Goal: Information Seeking & Learning: Learn about a topic

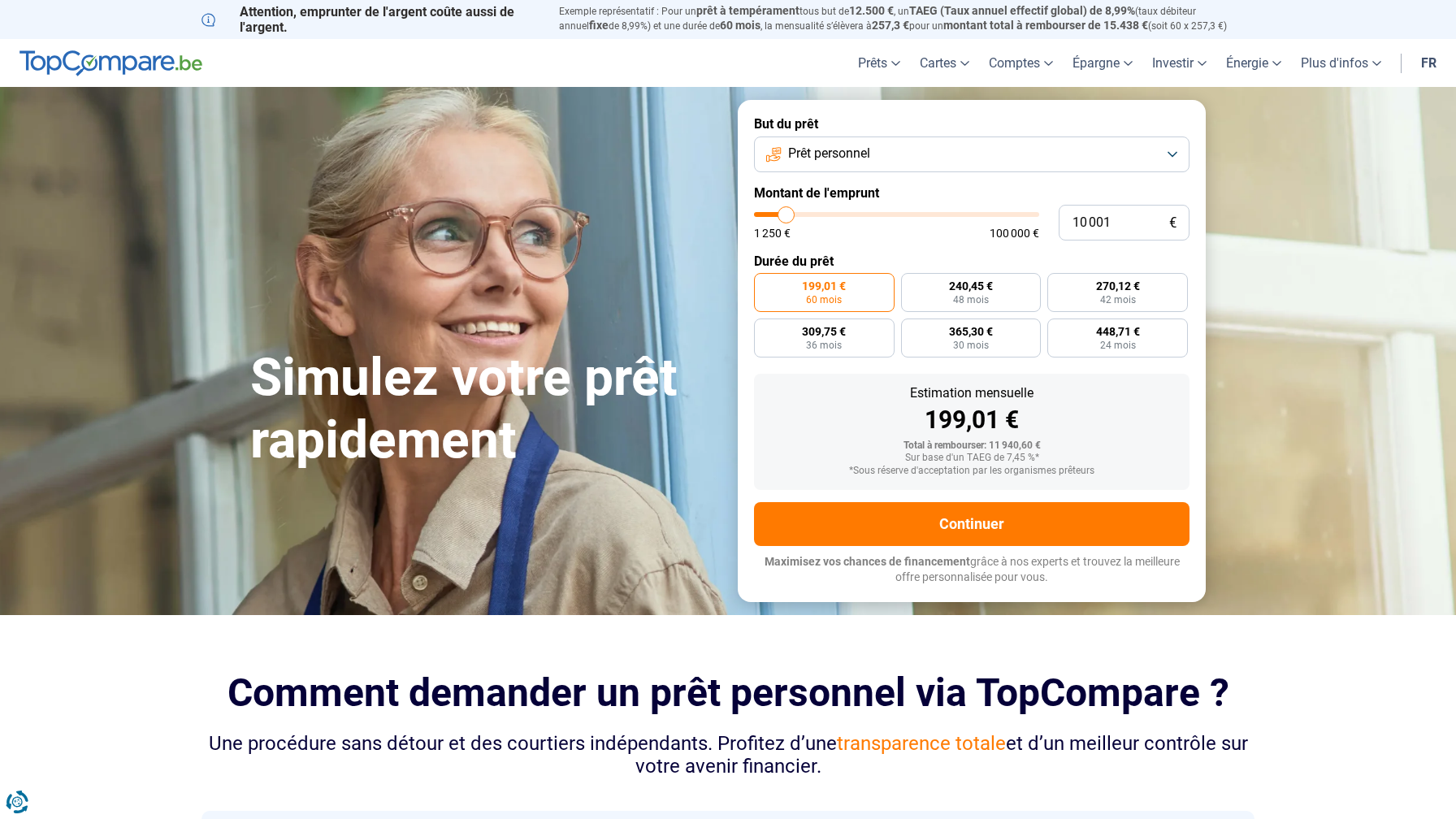
click at [829, 155] on span "Prêt personnel" at bounding box center [829, 153] width 82 height 18
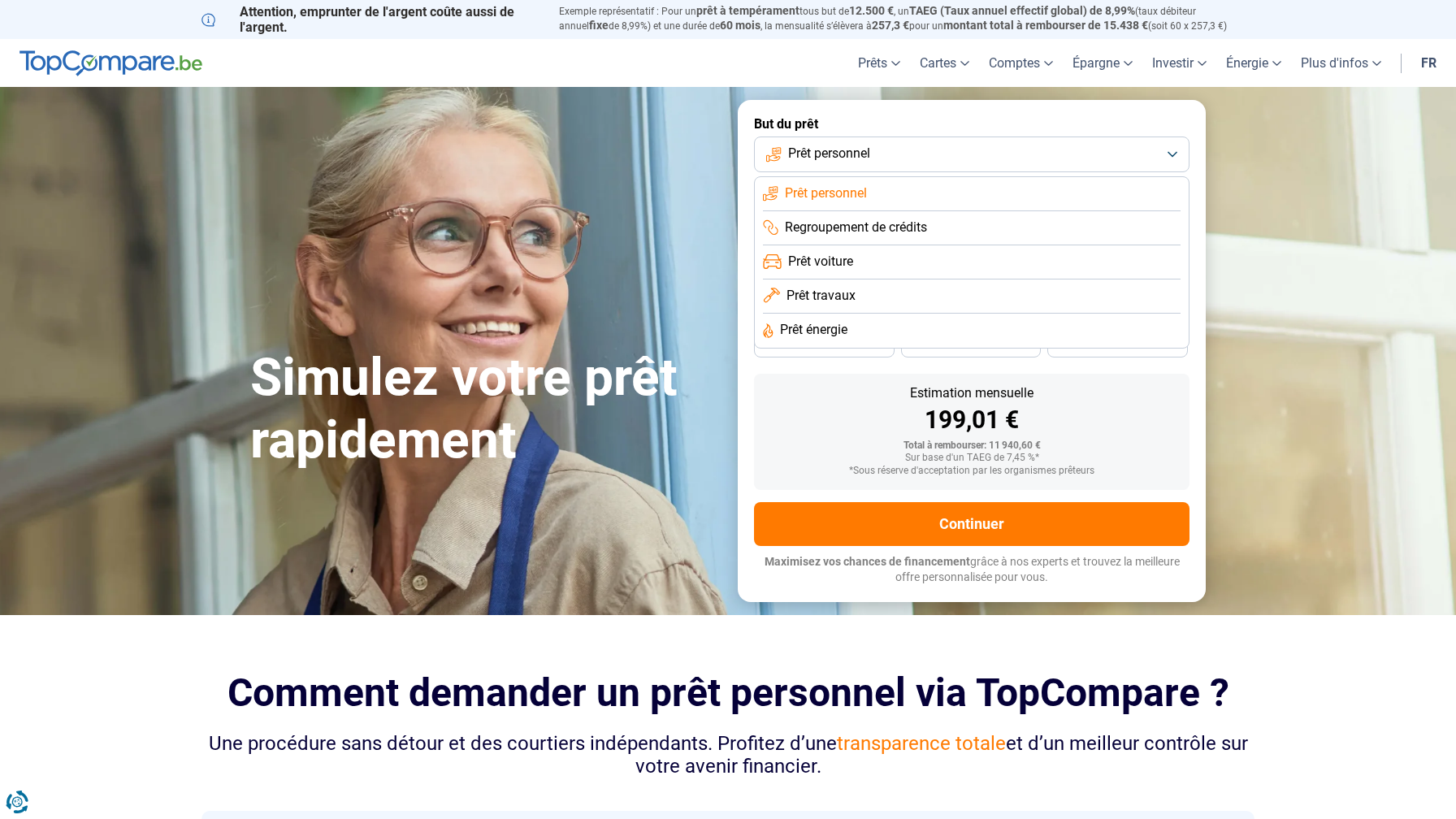
click at [849, 293] on span "Prêt travaux" at bounding box center [821, 295] width 69 height 18
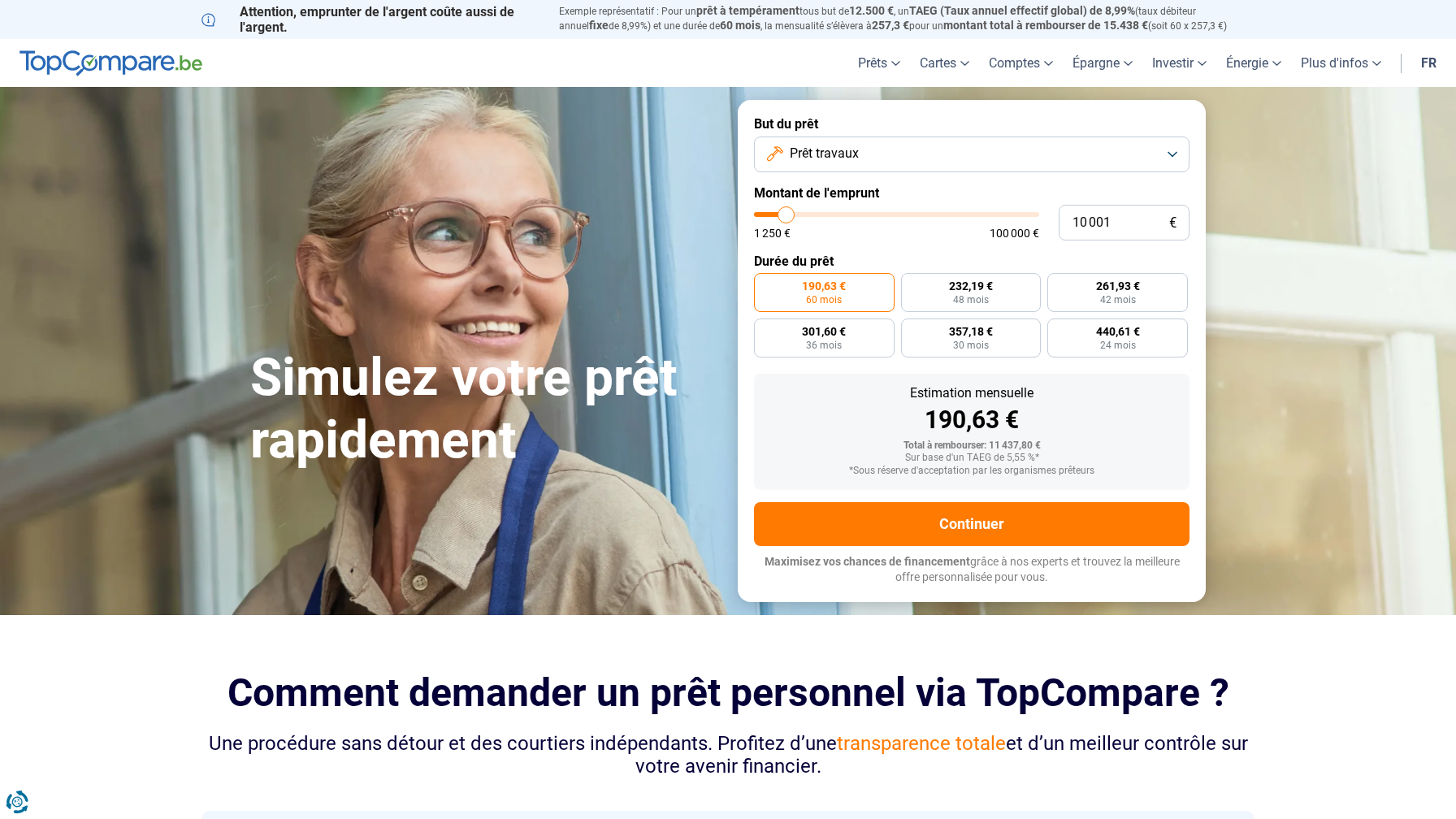
type input "8 500"
type input "8500"
type input "9 000"
type input "9000"
type input "10 500"
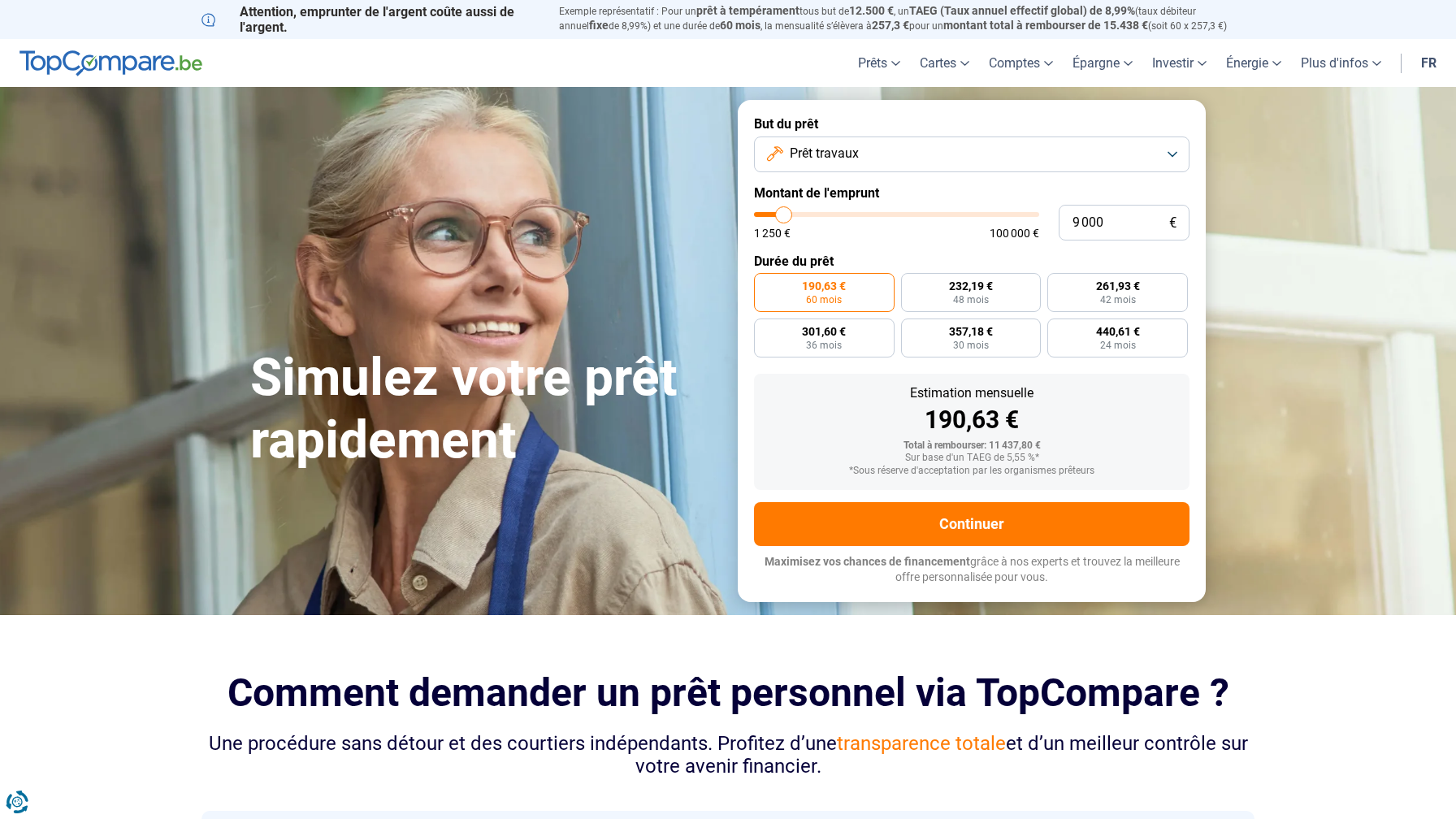
type input "10500"
type input "13 000"
type input "13000"
type input "16 000"
type input "16000"
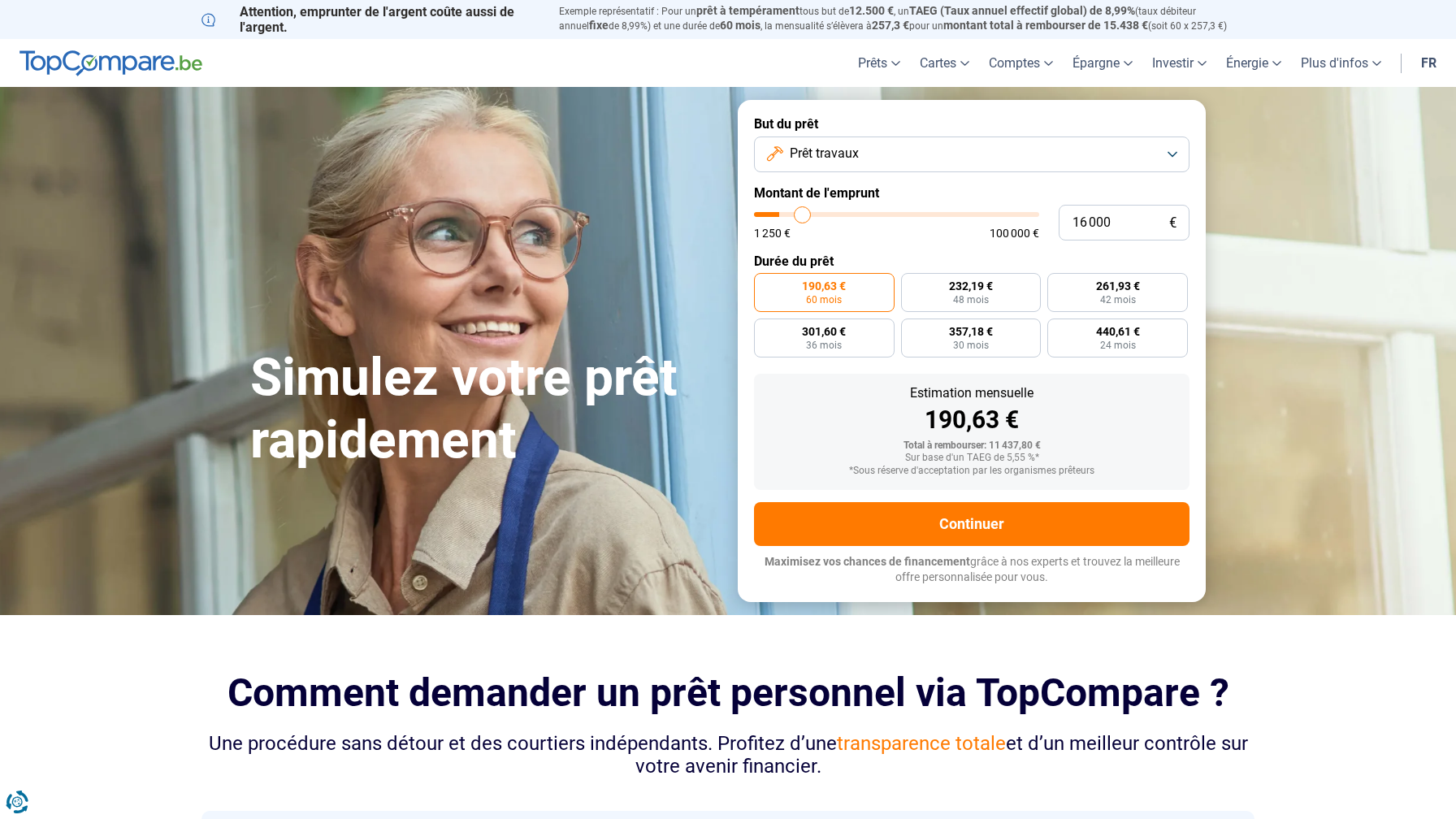
type input "19 250"
type input "19250"
type input "22 750"
type input "22750"
type input "26 250"
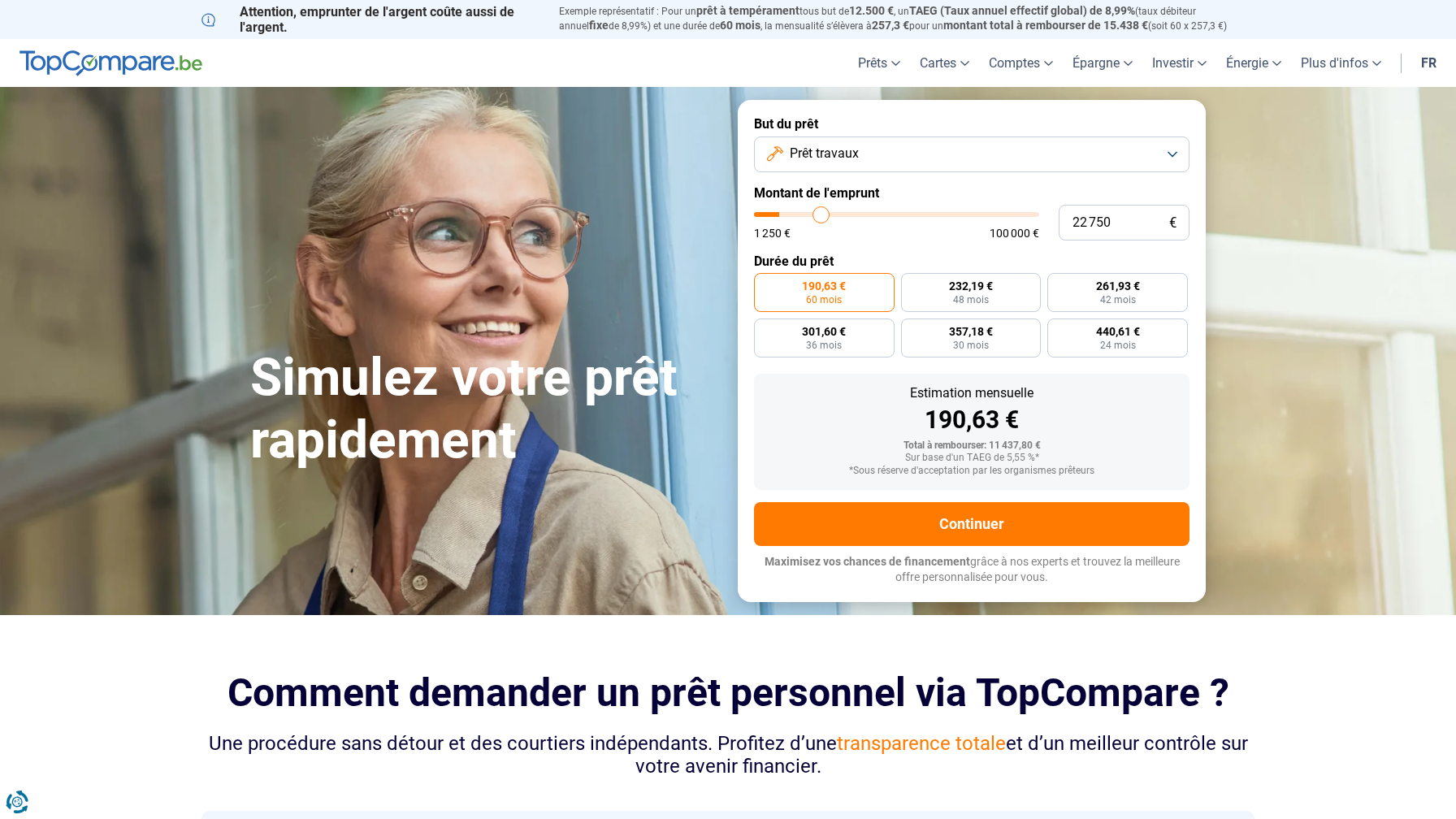
type input "26250"
type input "29 750"
type input "29750"
type input "33 250"
type input "33250"
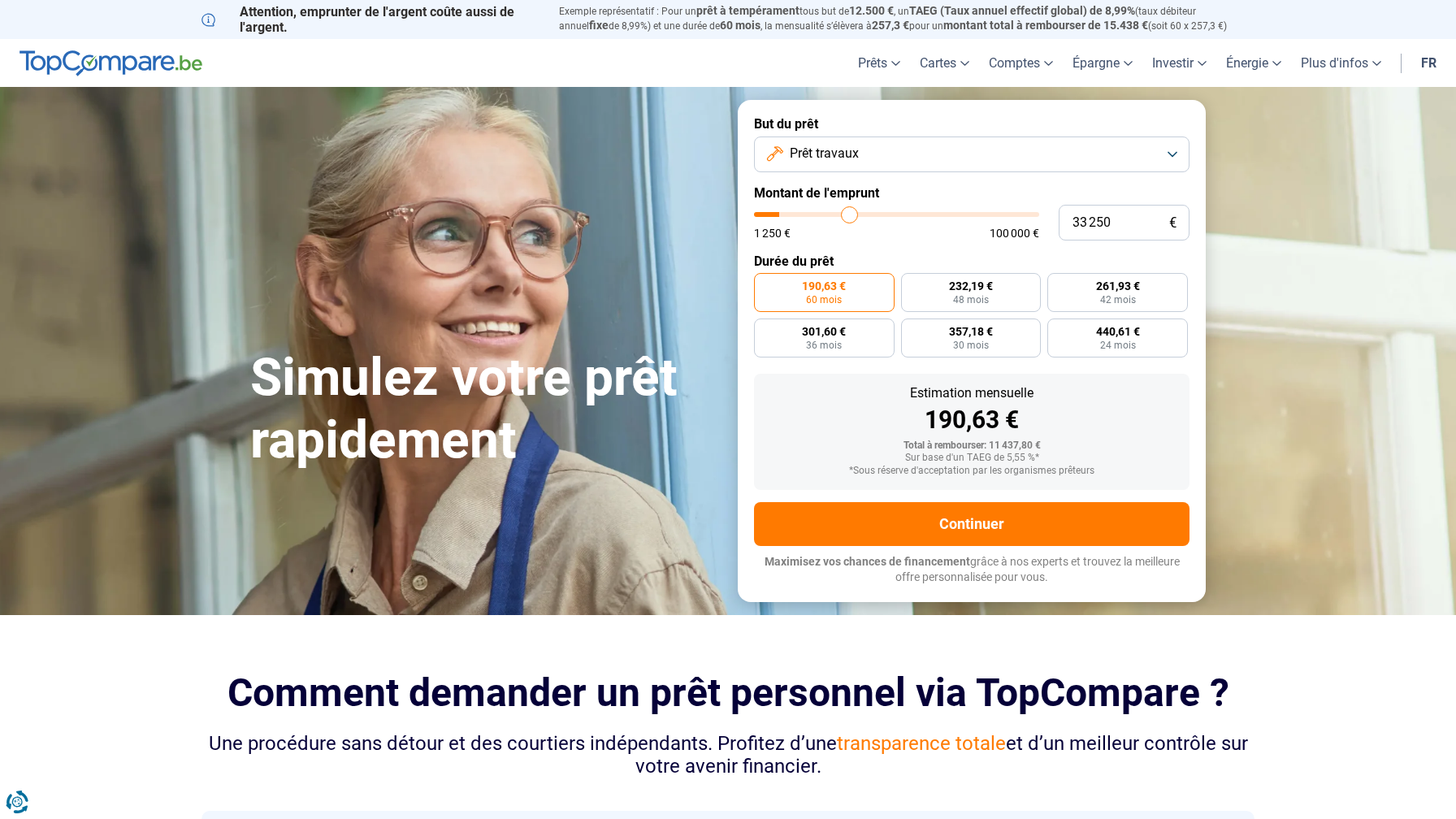
type input "36 750"
type input "36750"
type input "43 000"
type input "43000"
type input "45 250"
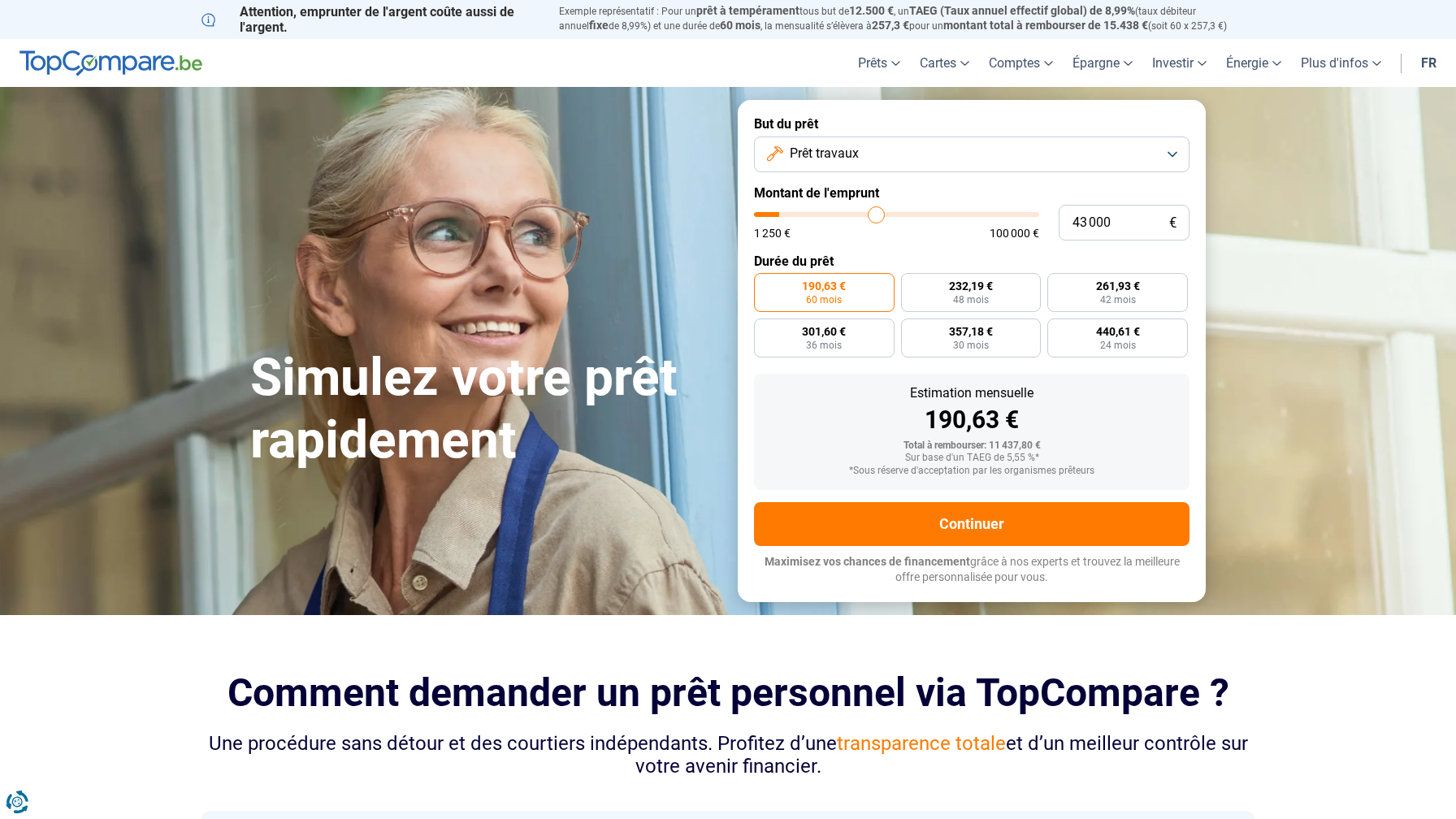
type input "45250"
type input "47 250"
type input "47250"
type input "49 000"
type input "49000"
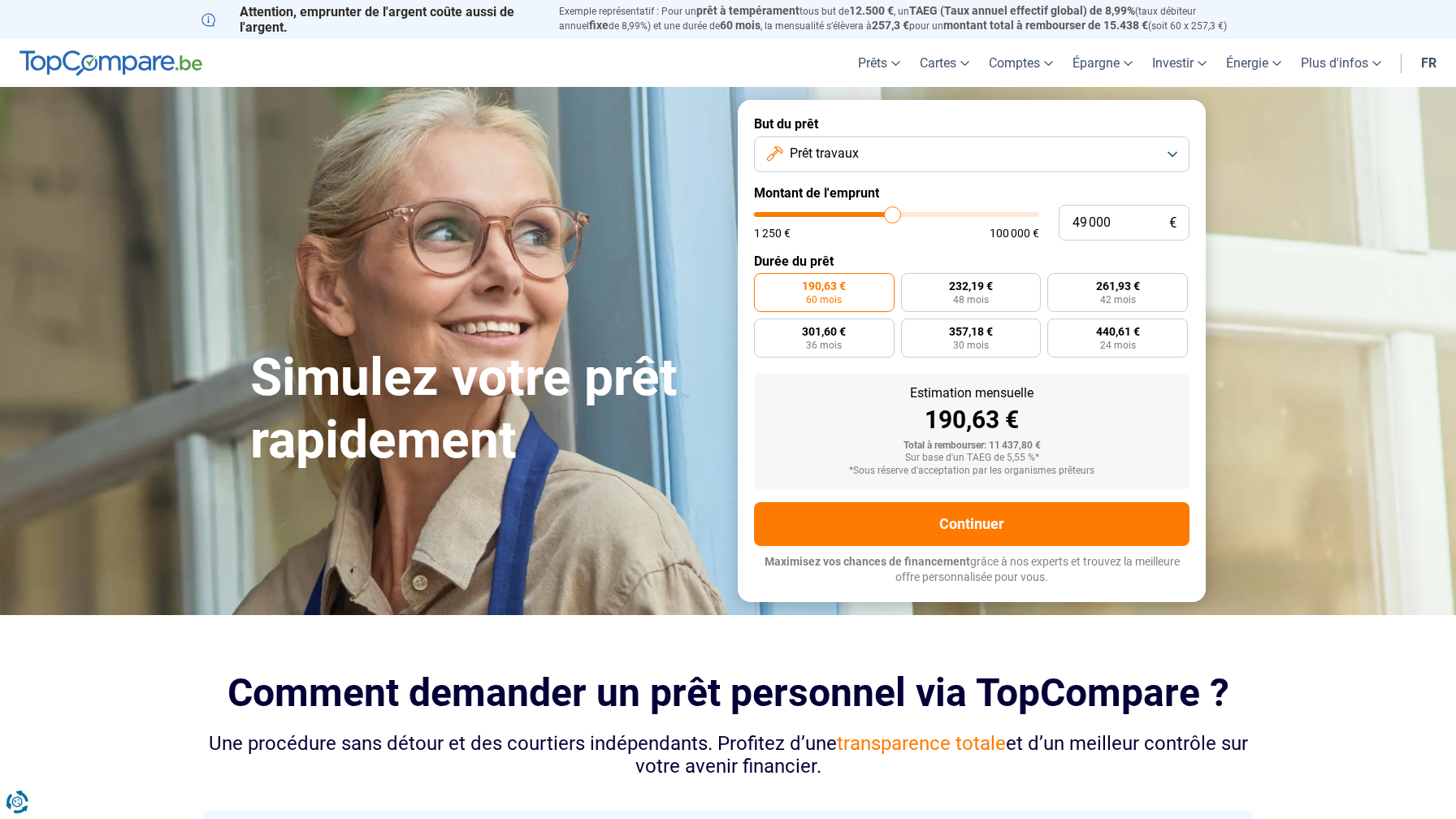
type input "50 250"
type input "50250"
type input "51 500"
type input "51500"
type input "52 500"
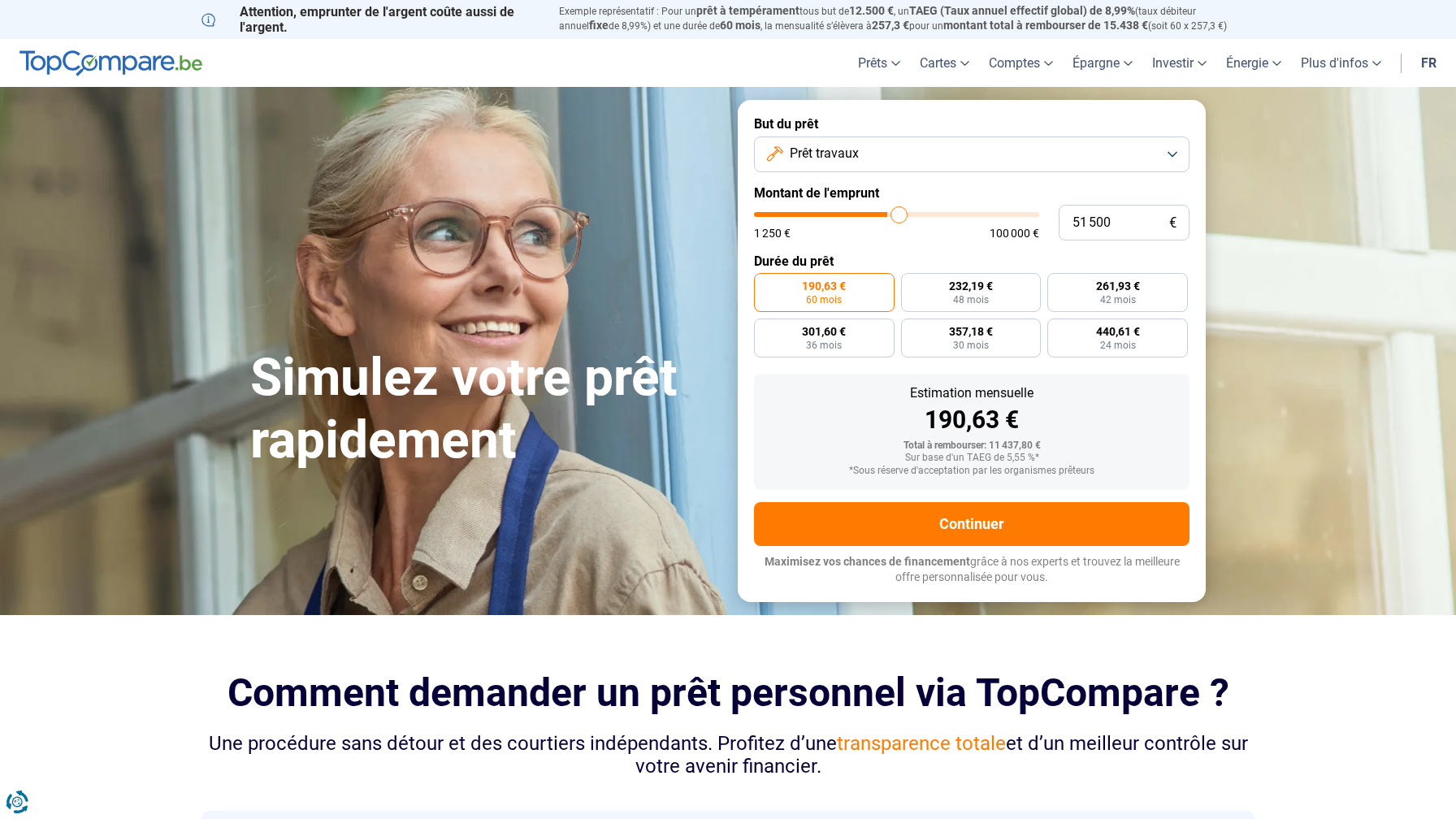
type input "52500"
type input "53 000"
type input "53000"
type input "53 500"
type input "53500"
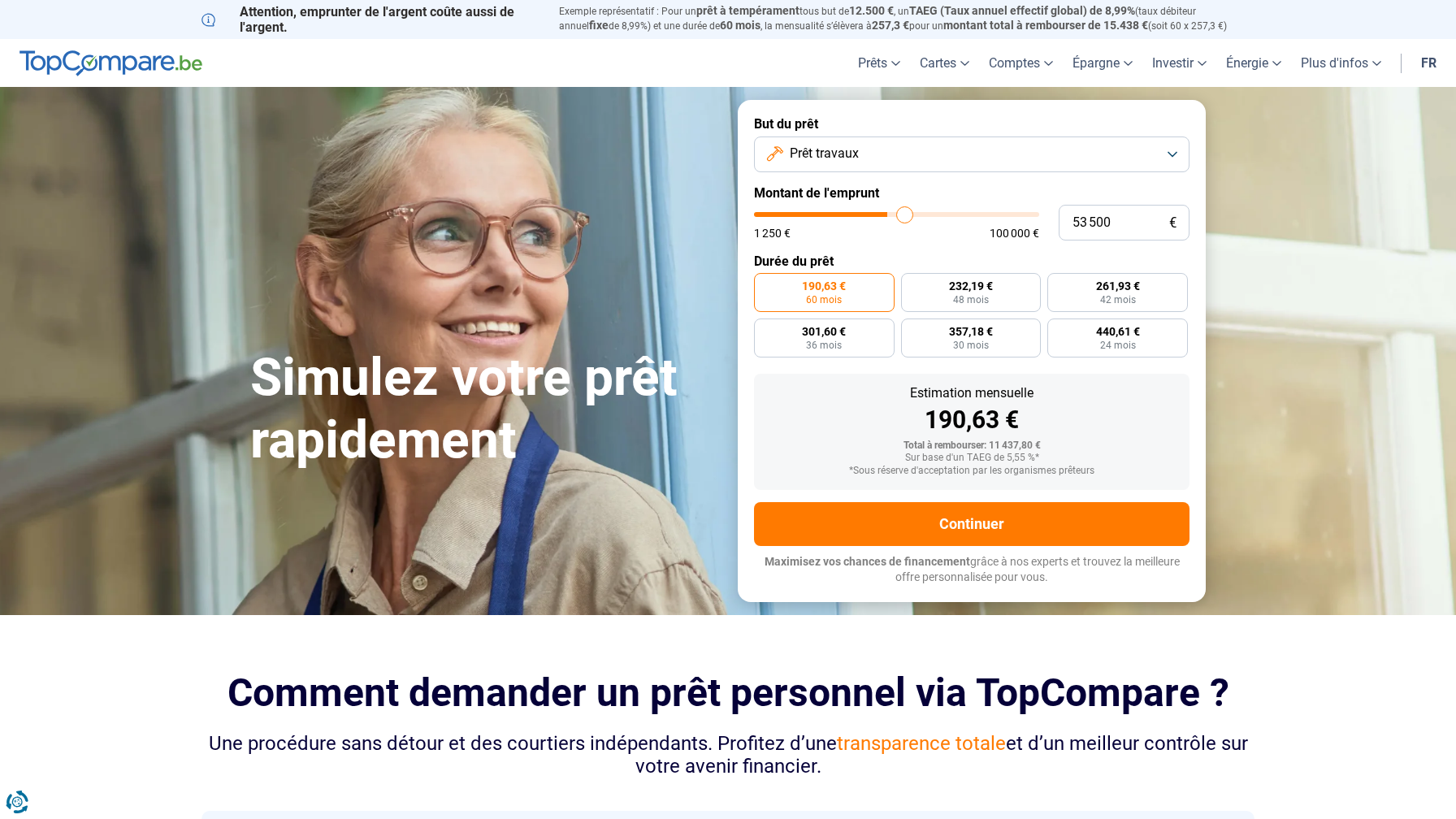
type input "53 750"
type input "53750"
type input "54 000"
type input "54000"
type input "53 750"
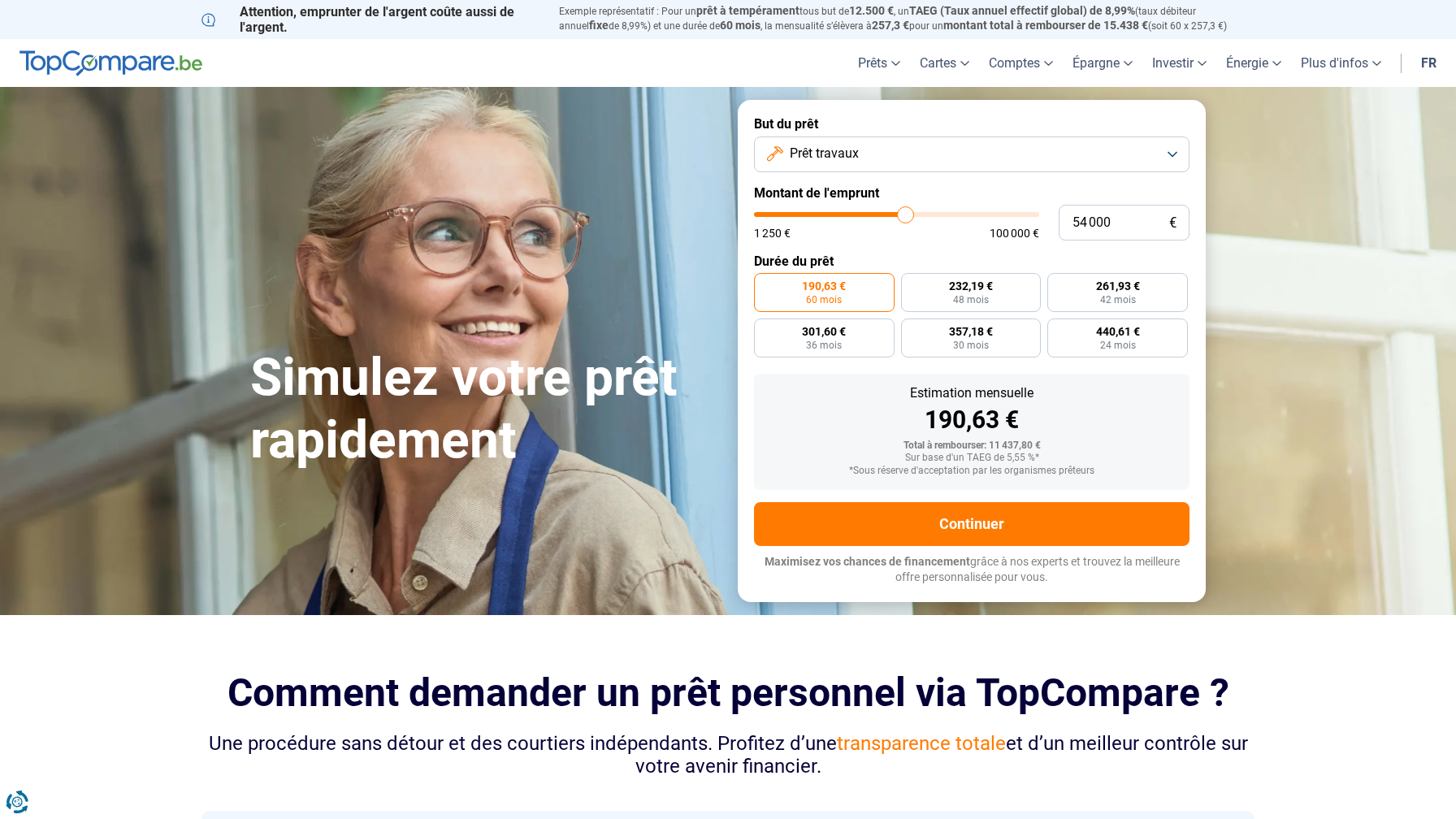
type input "53750"
type input "53 500"
type input "53500"
type input "51 750"
type input "51750"
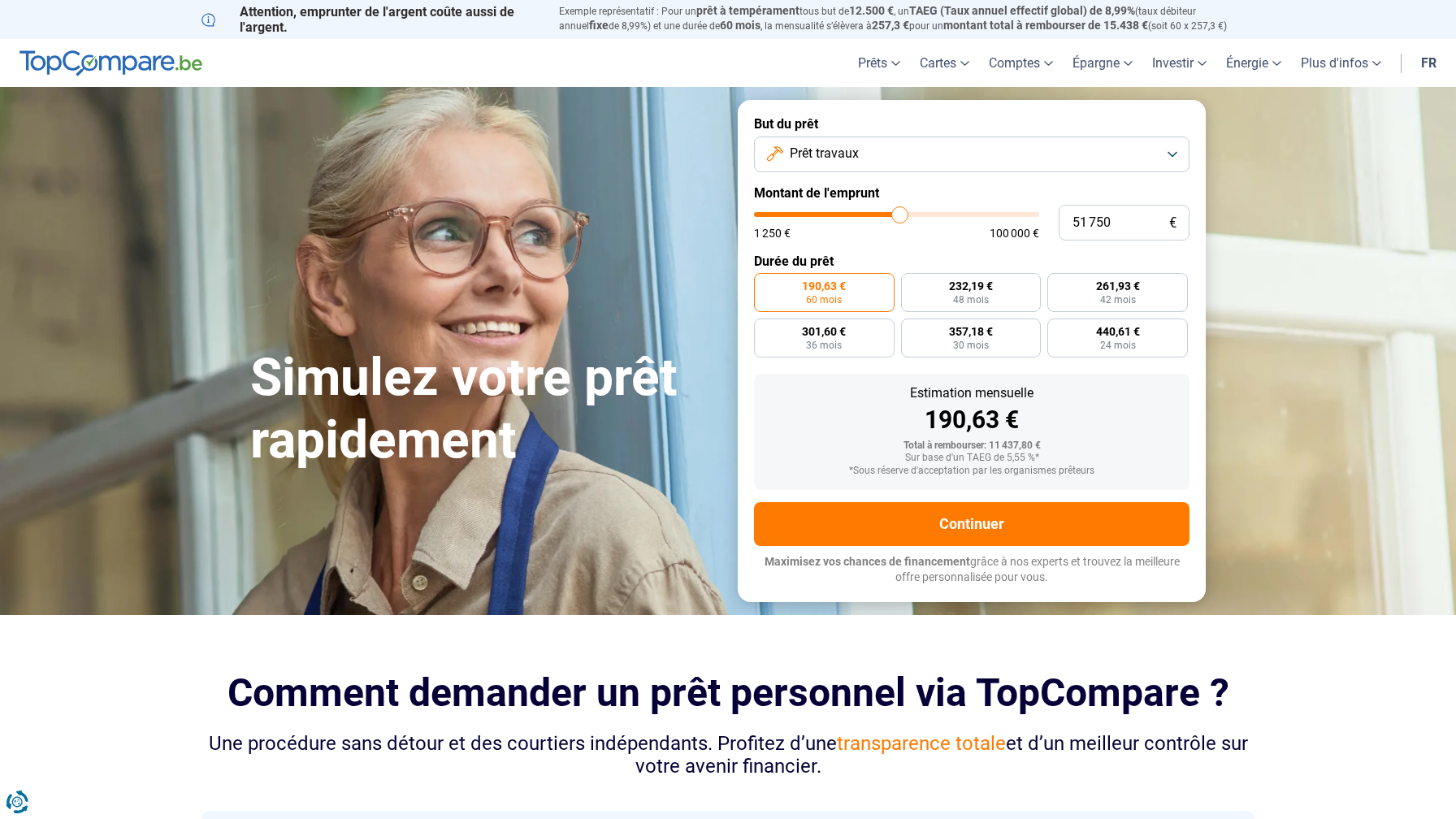
type input "51 000"
type input "51000"
type input "50 500"
type input "50500"
type input "49 250"
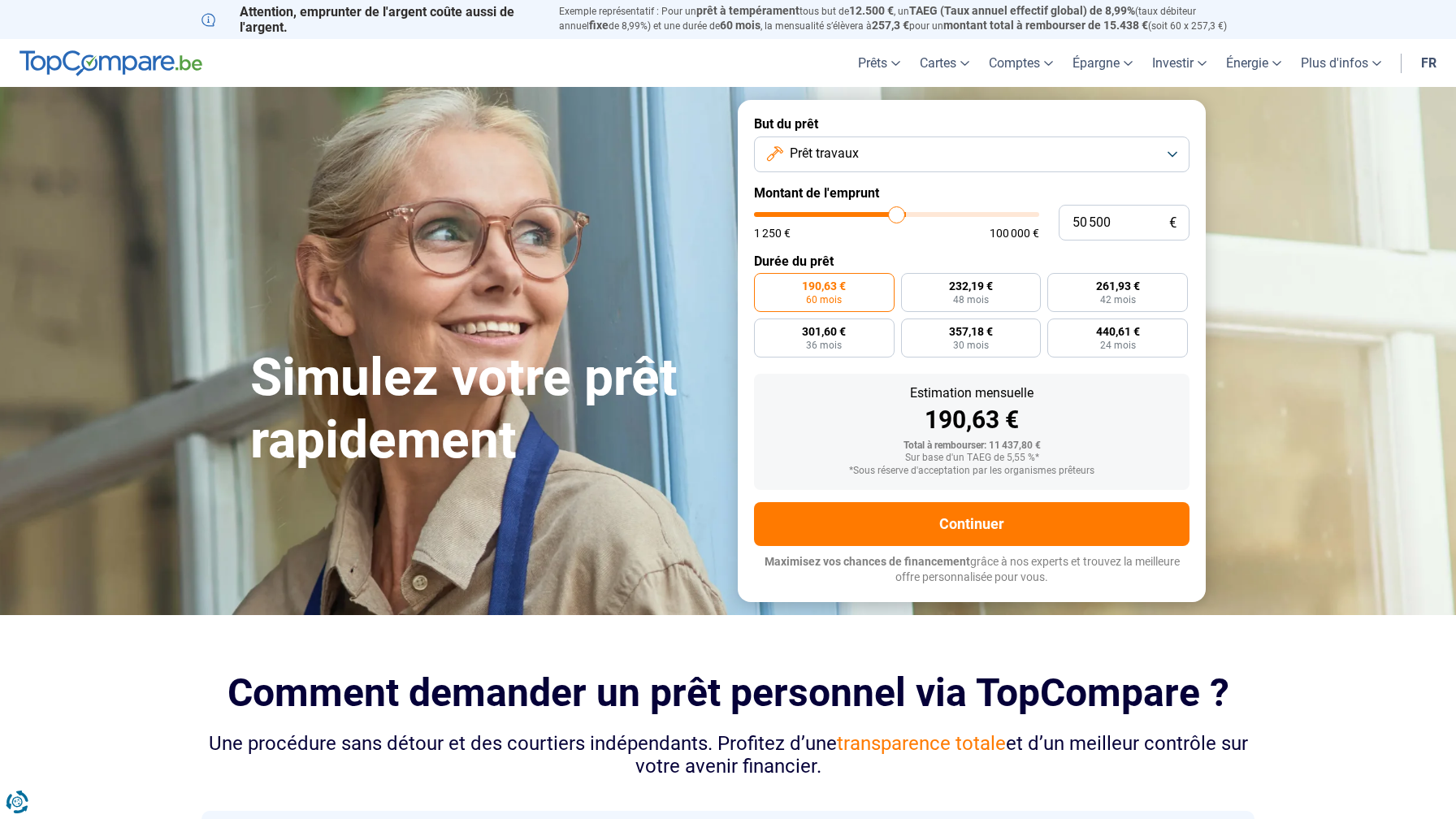
type input "49250"
type input "48 500"
type input "48500"
type input "47 750"
type input "47750"
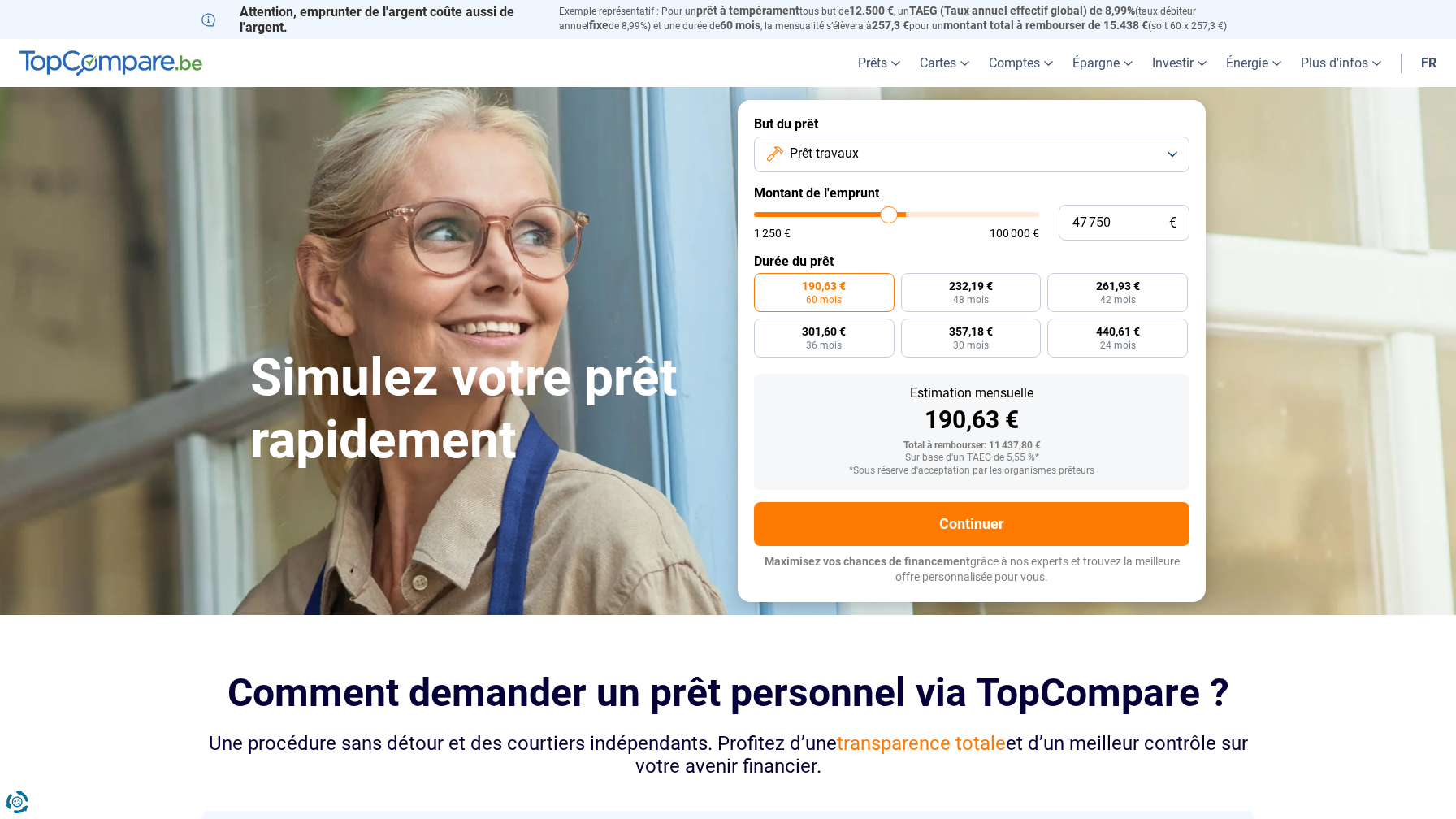
type input "47 250"
type input "47250"
type input "47 000"
type input "47000"
type input "46 750"
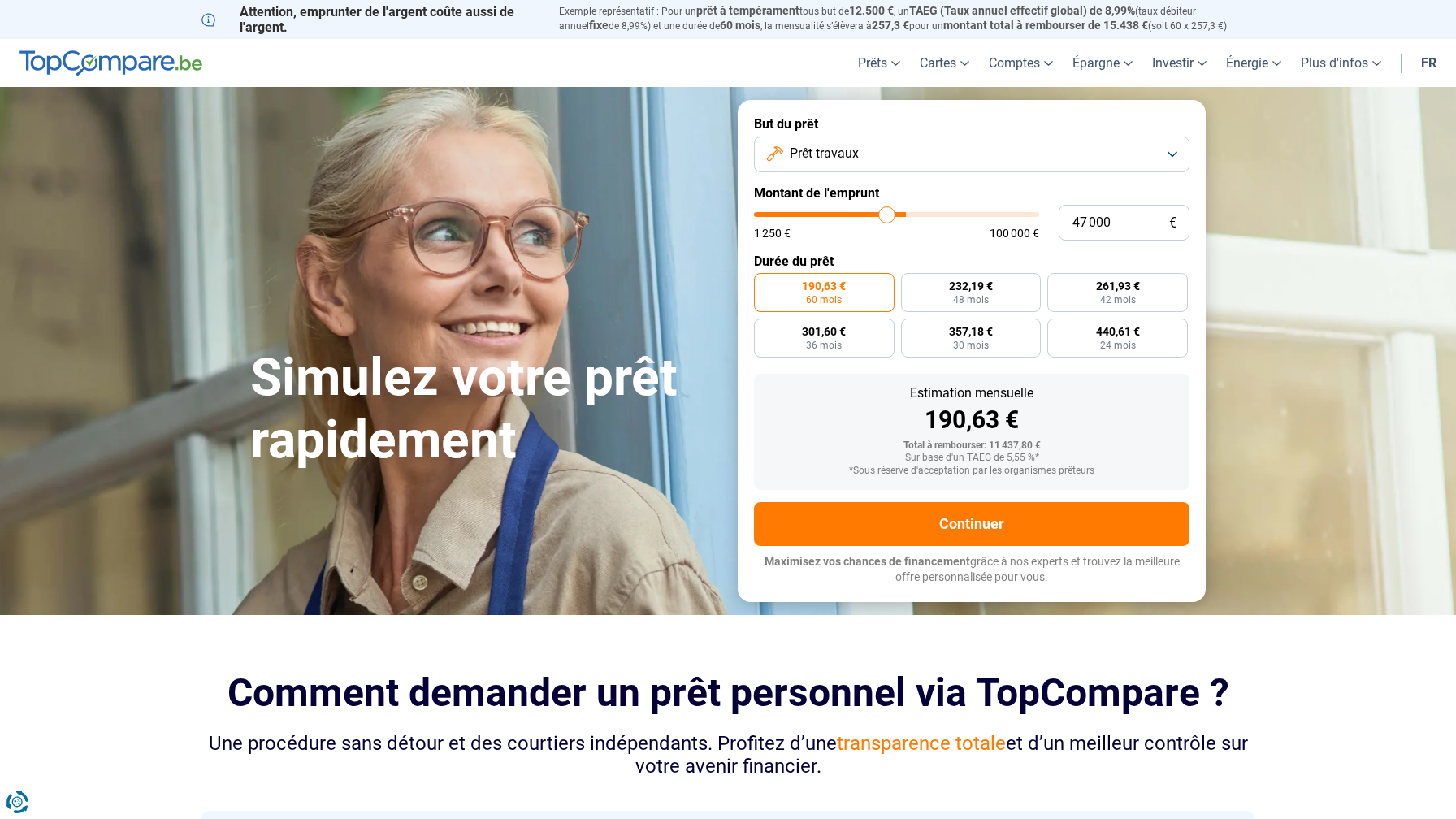
type input "46750"
type input "46 500"
type input "46500"
type input "46 250"
type input "46250"
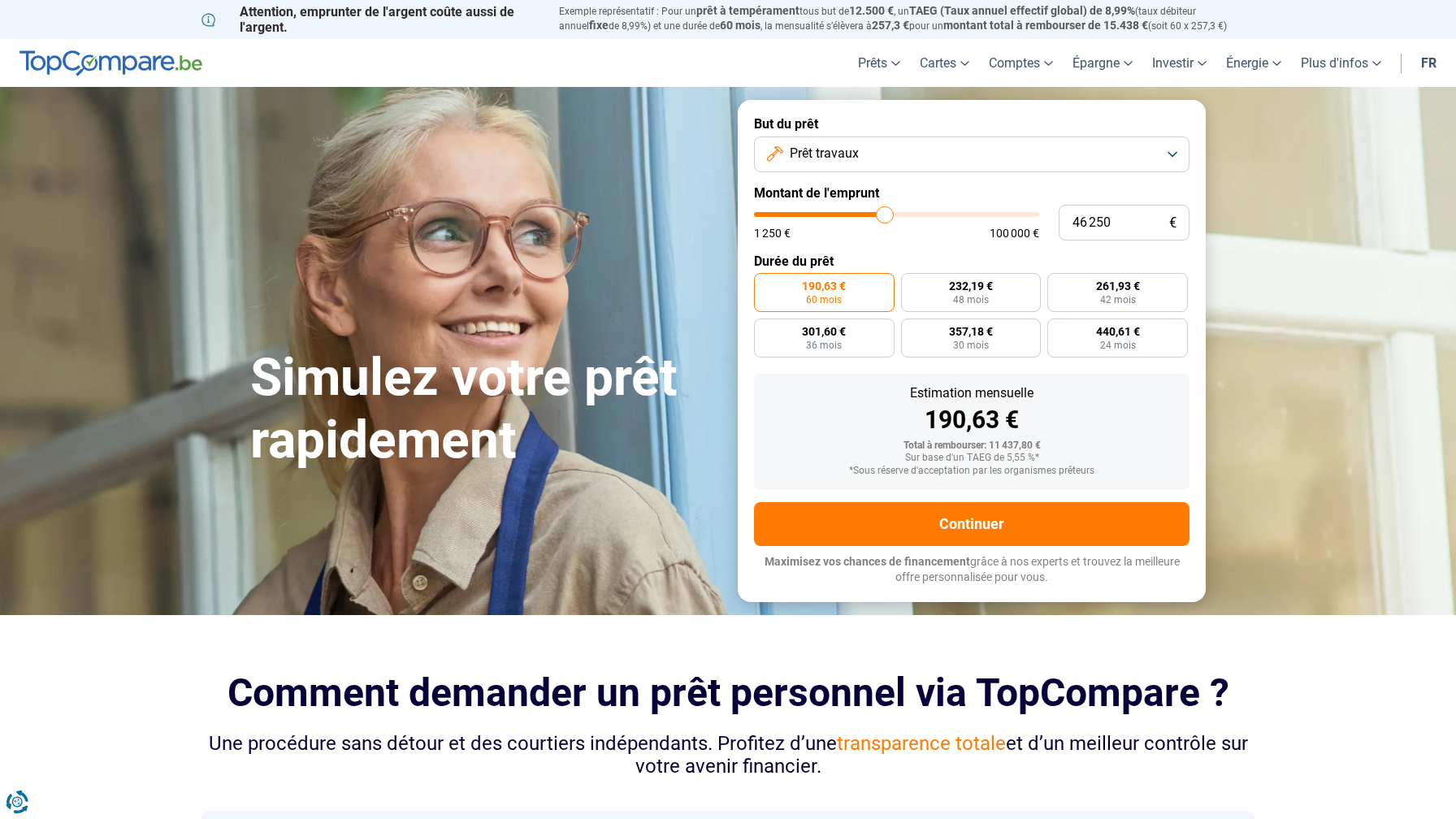
type input "46 000"
type input "46000"
type input "45 750"
type input "45750"
type input "45 500"
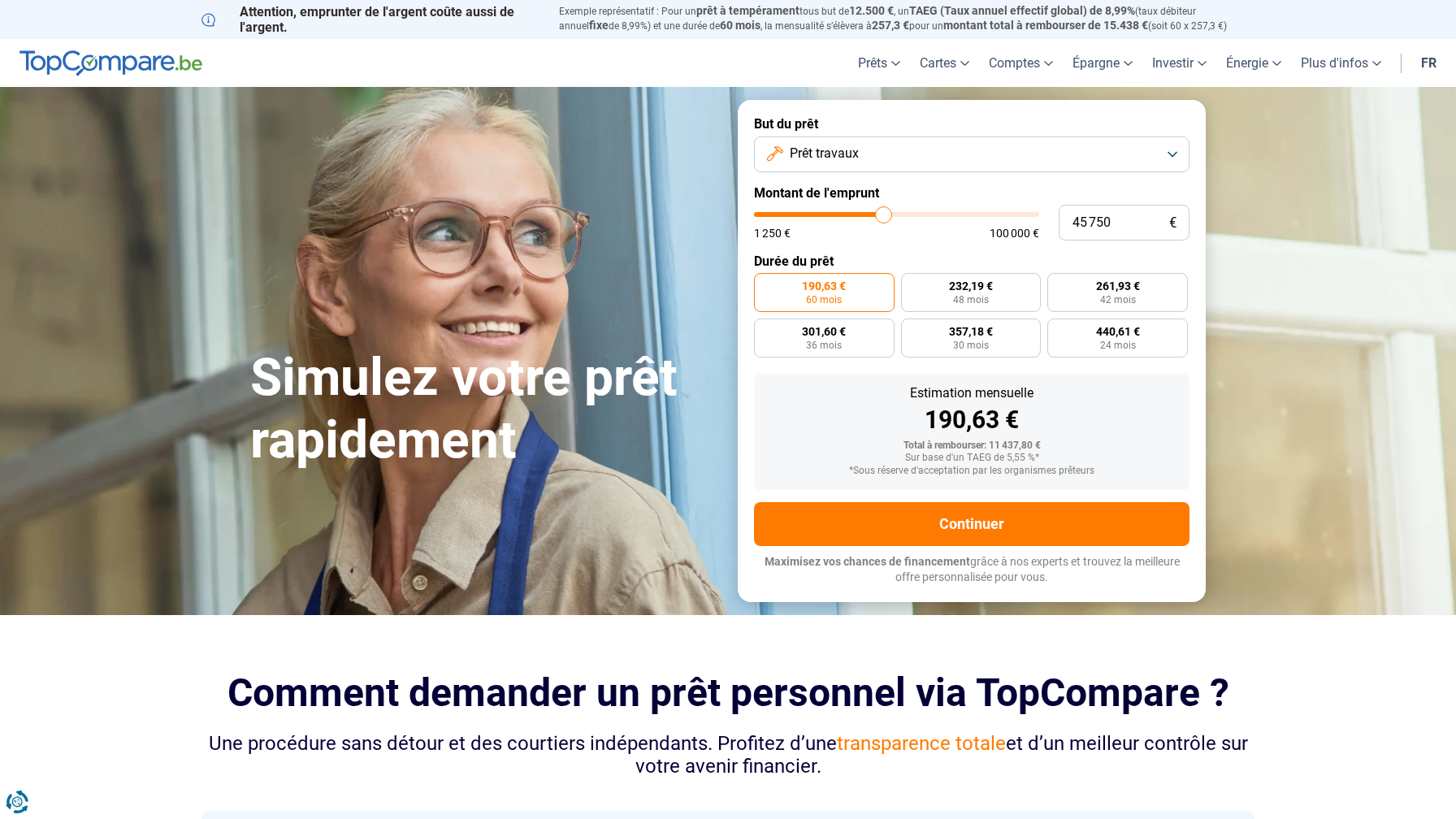
type input "45500"
type input "44 750"
type input "44750"
type input "44 500"
type input "44500"
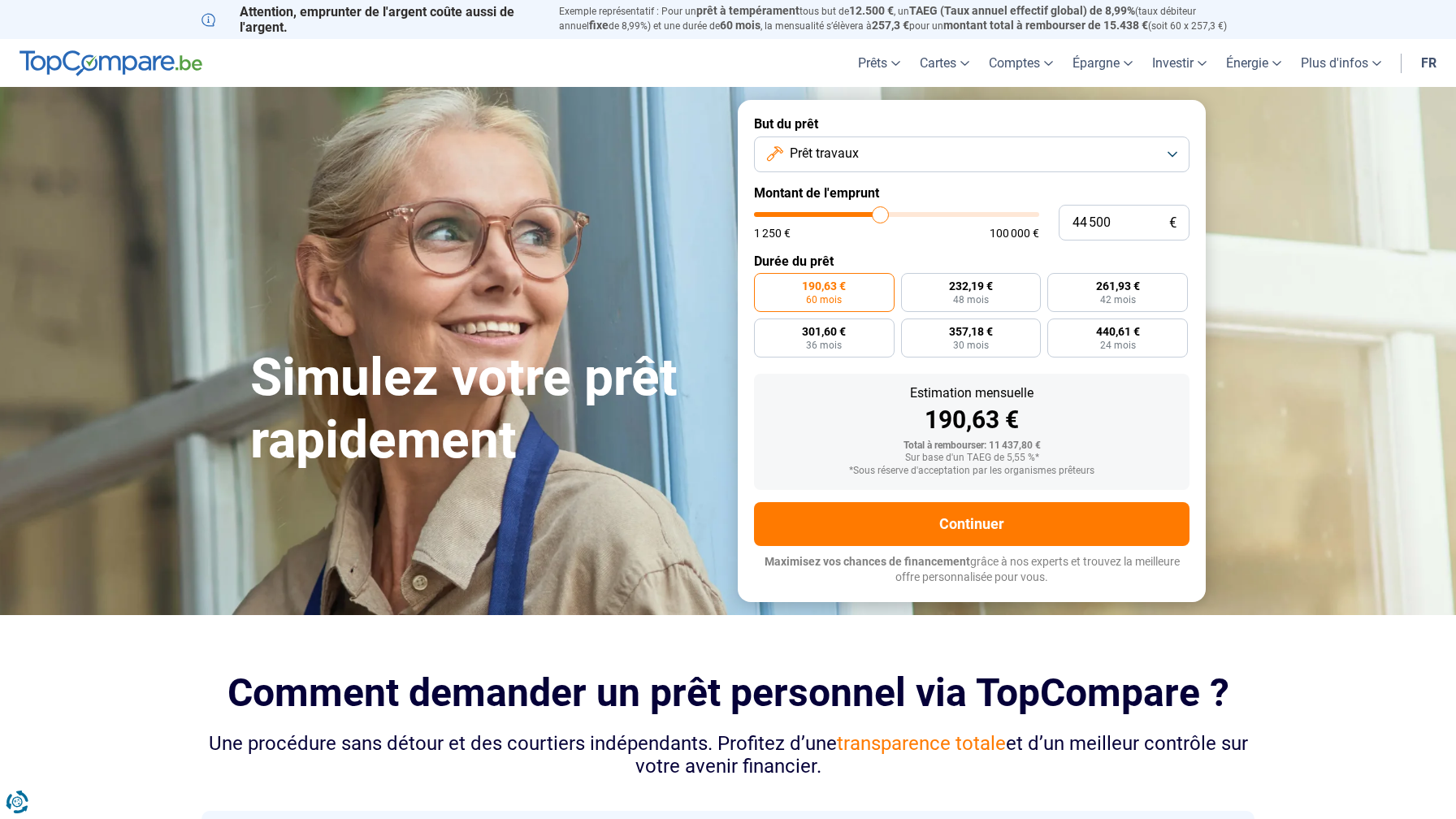
type input "44 000"
type input "44000"
type input "43 750"
type input "43750"
type input "43 500"
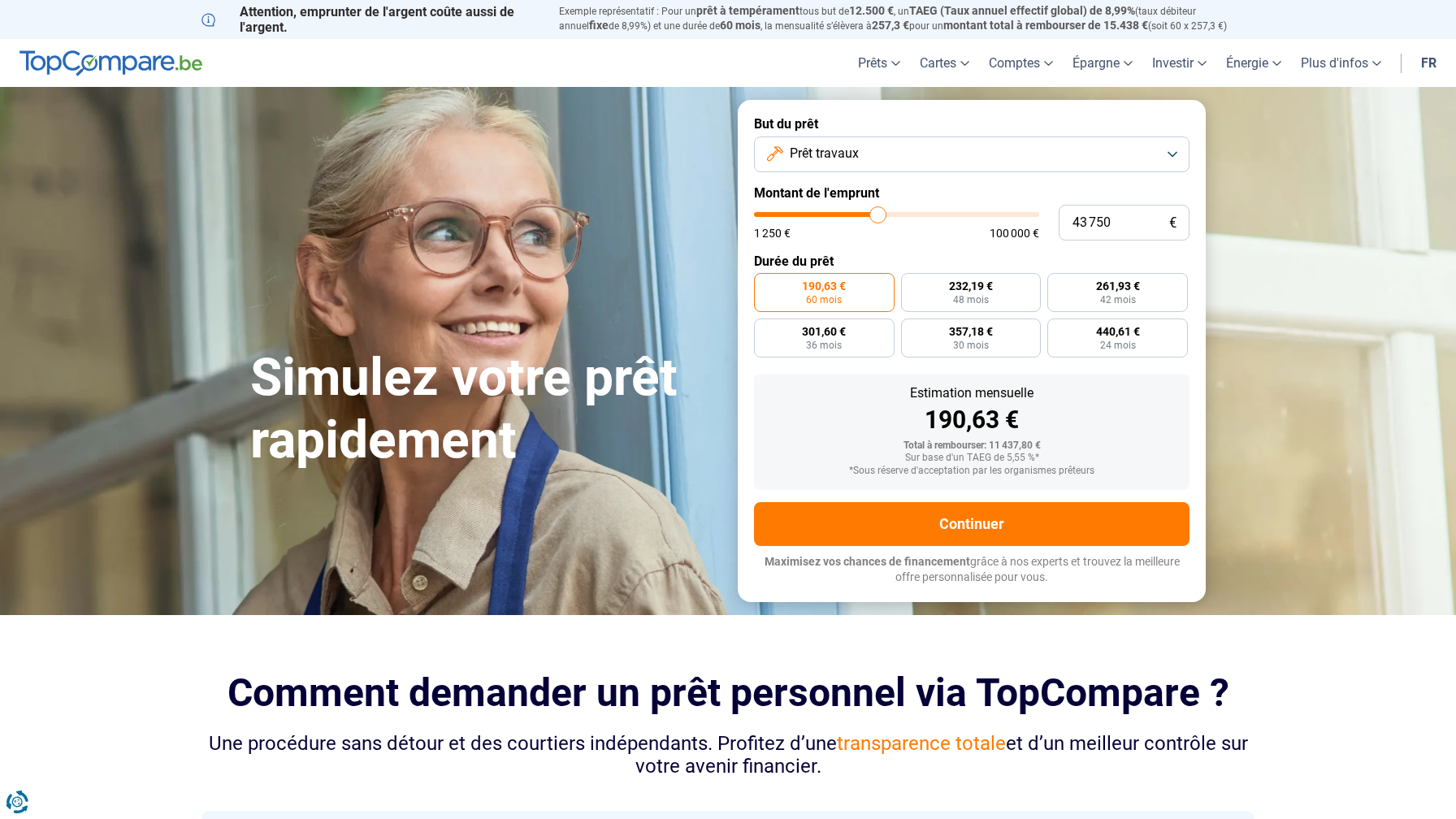
type input "43500"
type input "43 250"
type input "43250"
type input "43 000"
type input "43000"
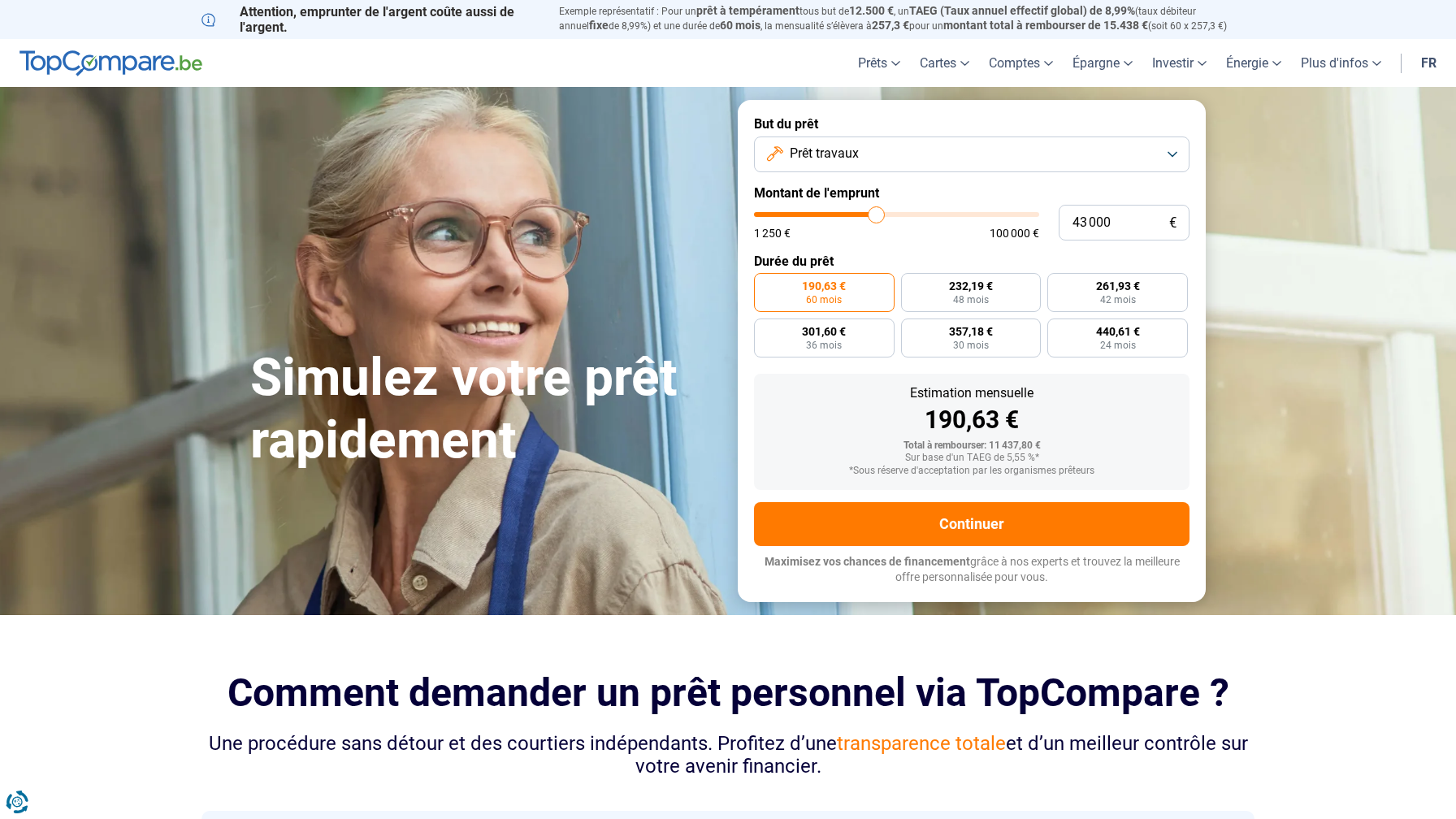
type input "42 750"
type input "42750"
type input "42 500"
type input "42500"
type input "42 250"
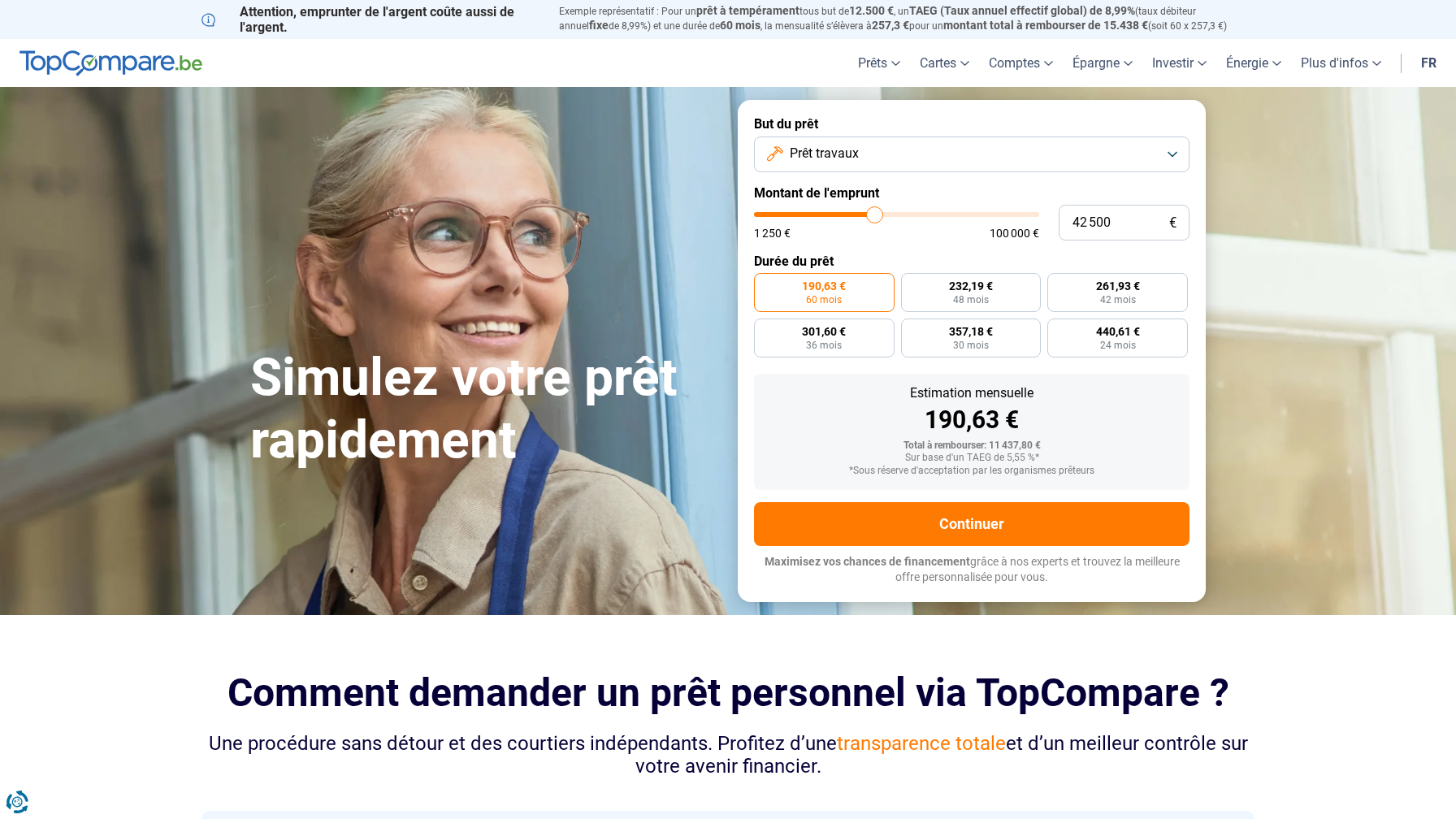
type input "42250"
type input "42 000"
type input "42000"
type input "41 750"
type input "41750"
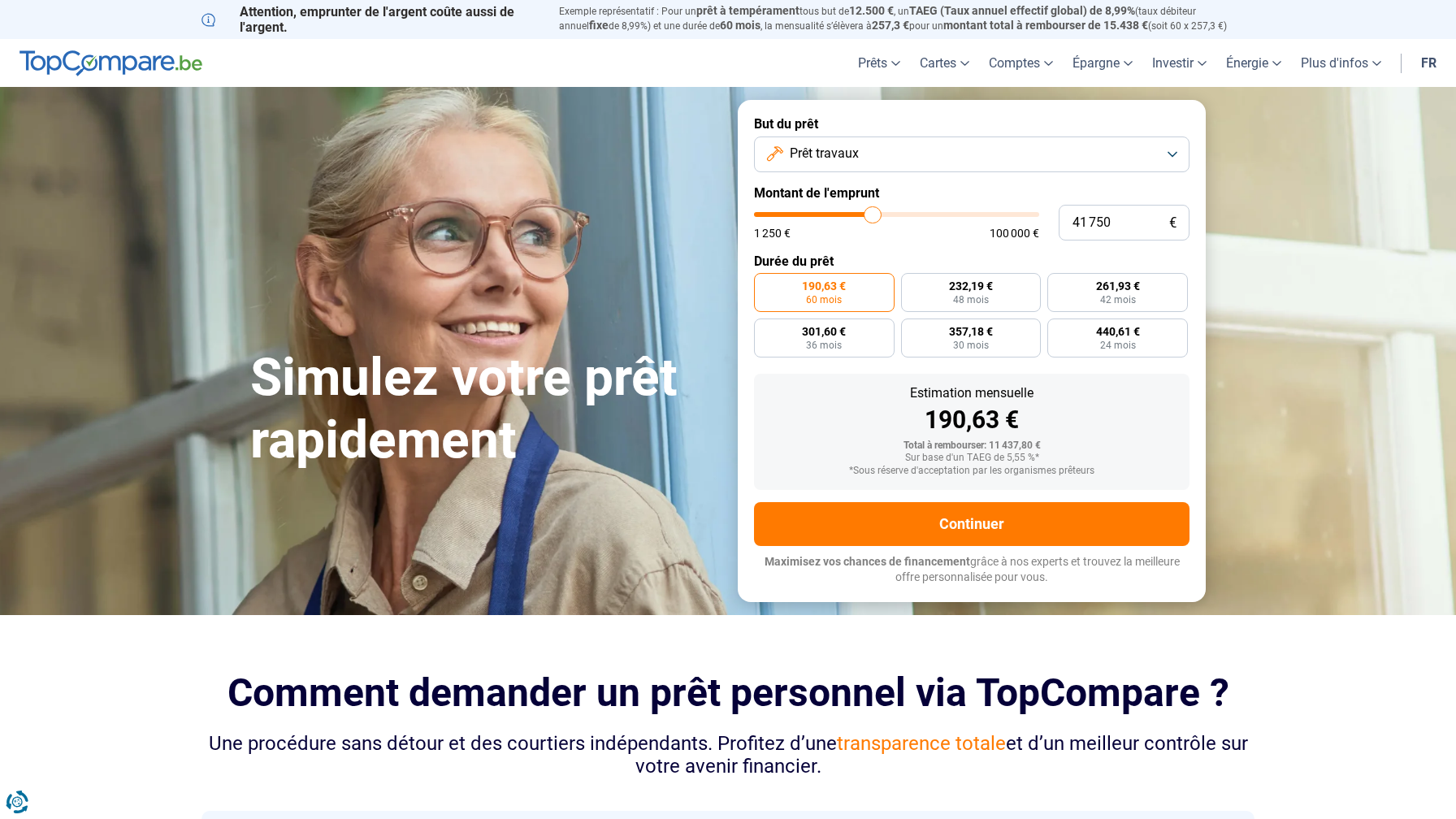
type input "41 000"
type input "41000"
type input "40 750"
type input "40750"
type input "40 250"
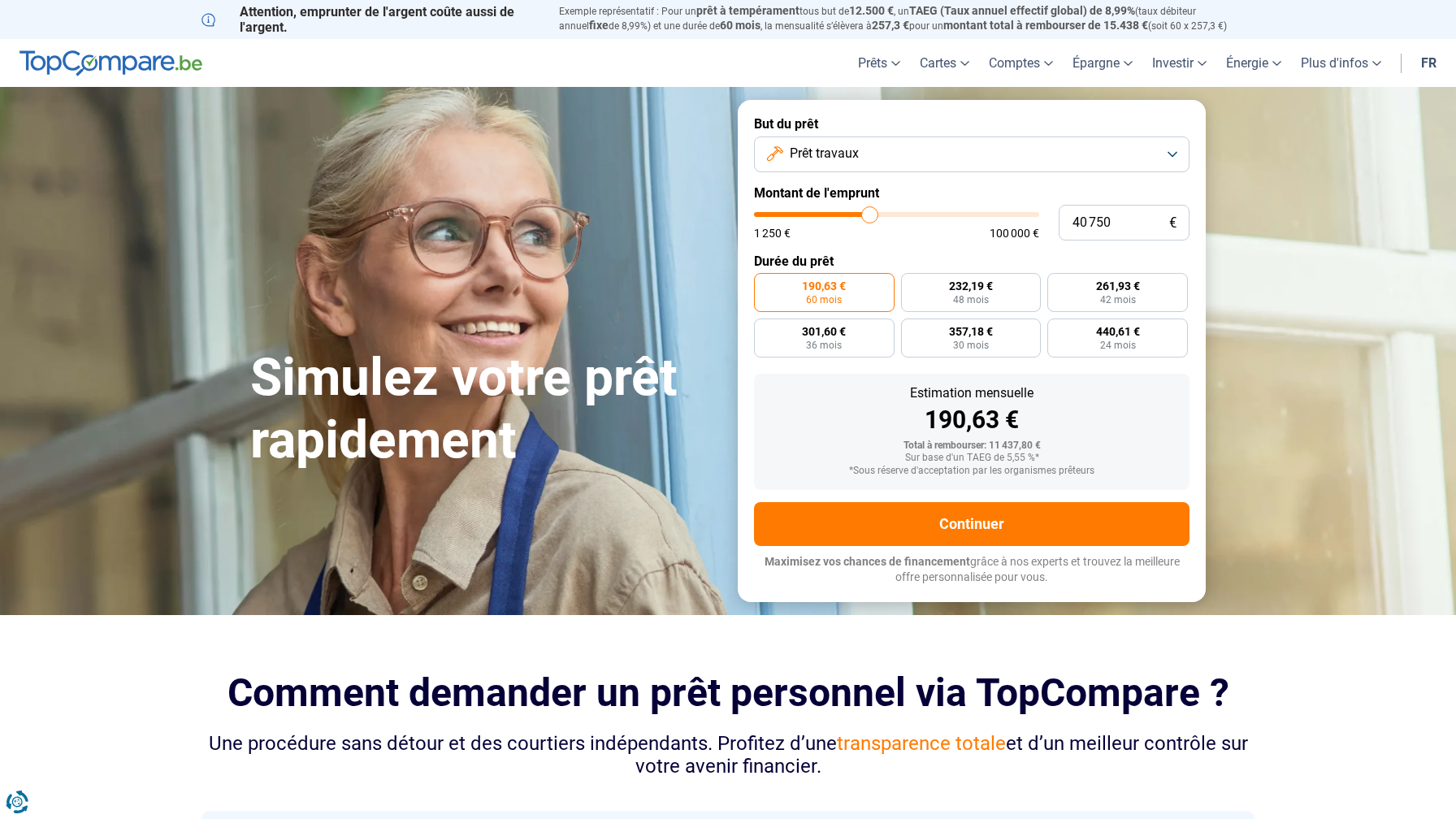
type input "40250"
type input "39 750"
type input "39750"
type input "39 500"
type input "39500"
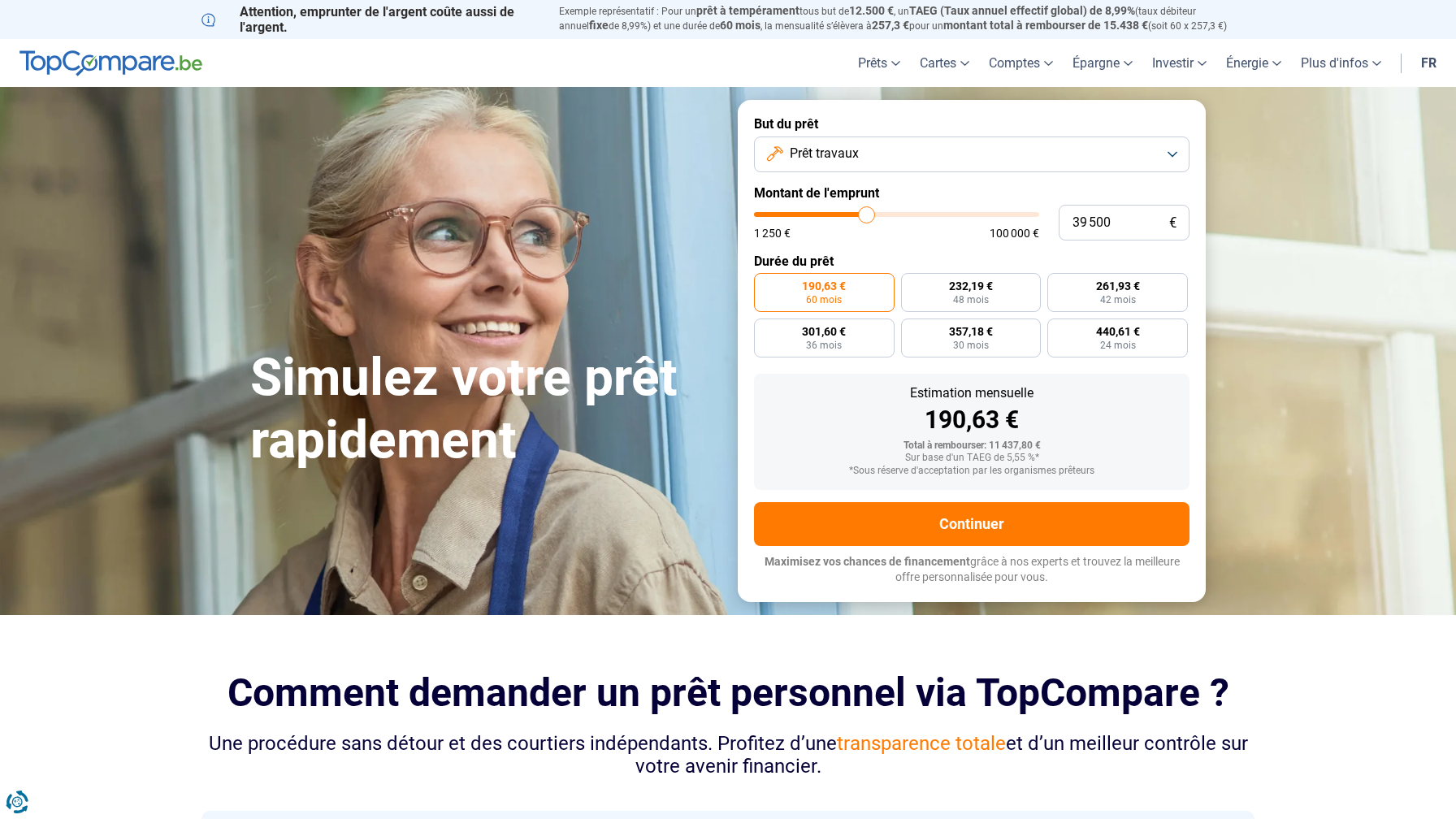
type input "39 750"
type input "39750"
type input "39 500"
type input "39500"
type input "39 000"
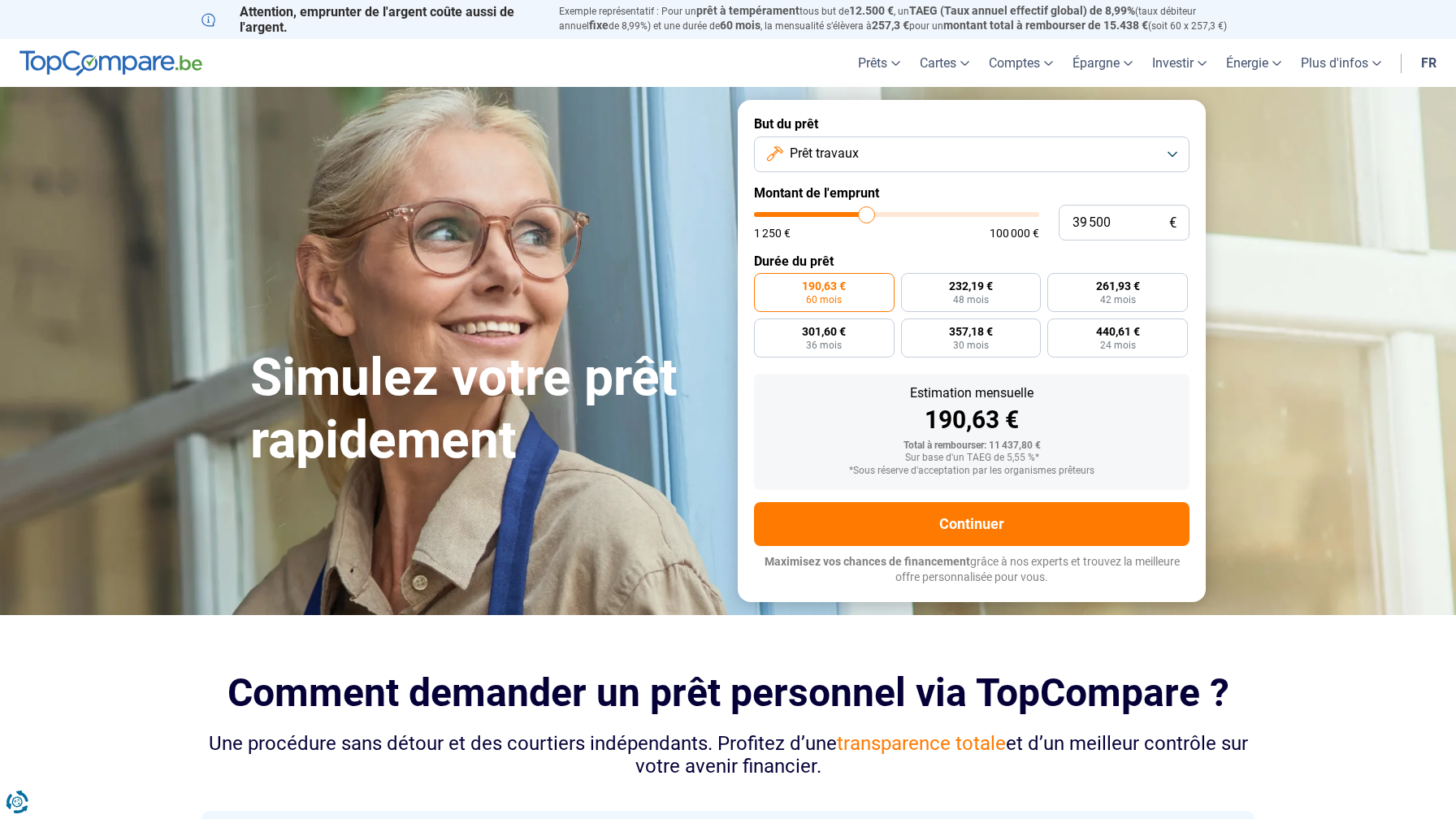
type input "39000"
type input "38 500"
type input "38500"
type input "37 250"
type input "37250"
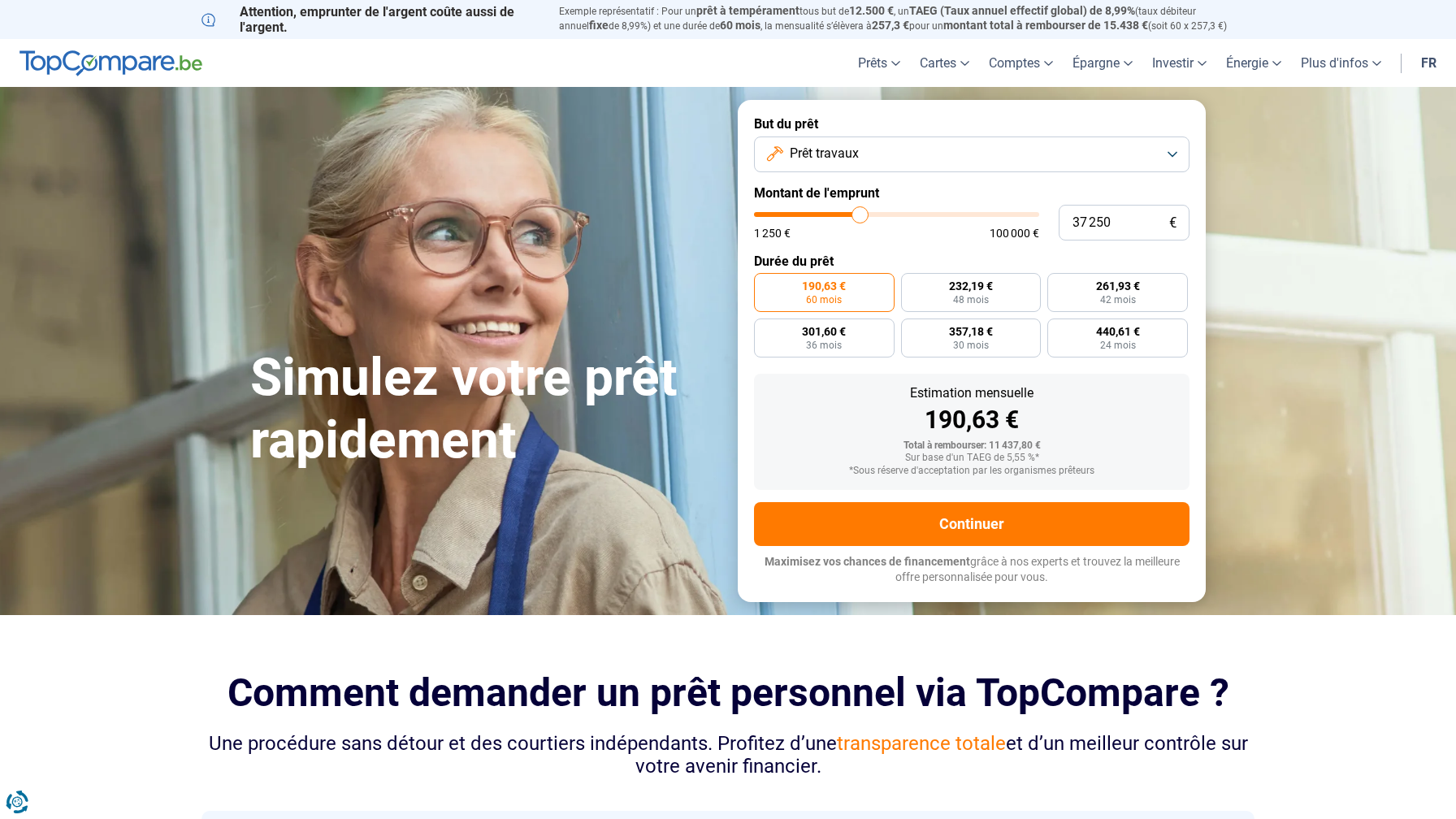
type input "37 000"
type input "37000"
type input "36 750"
type input "36750"
type input "36 500"
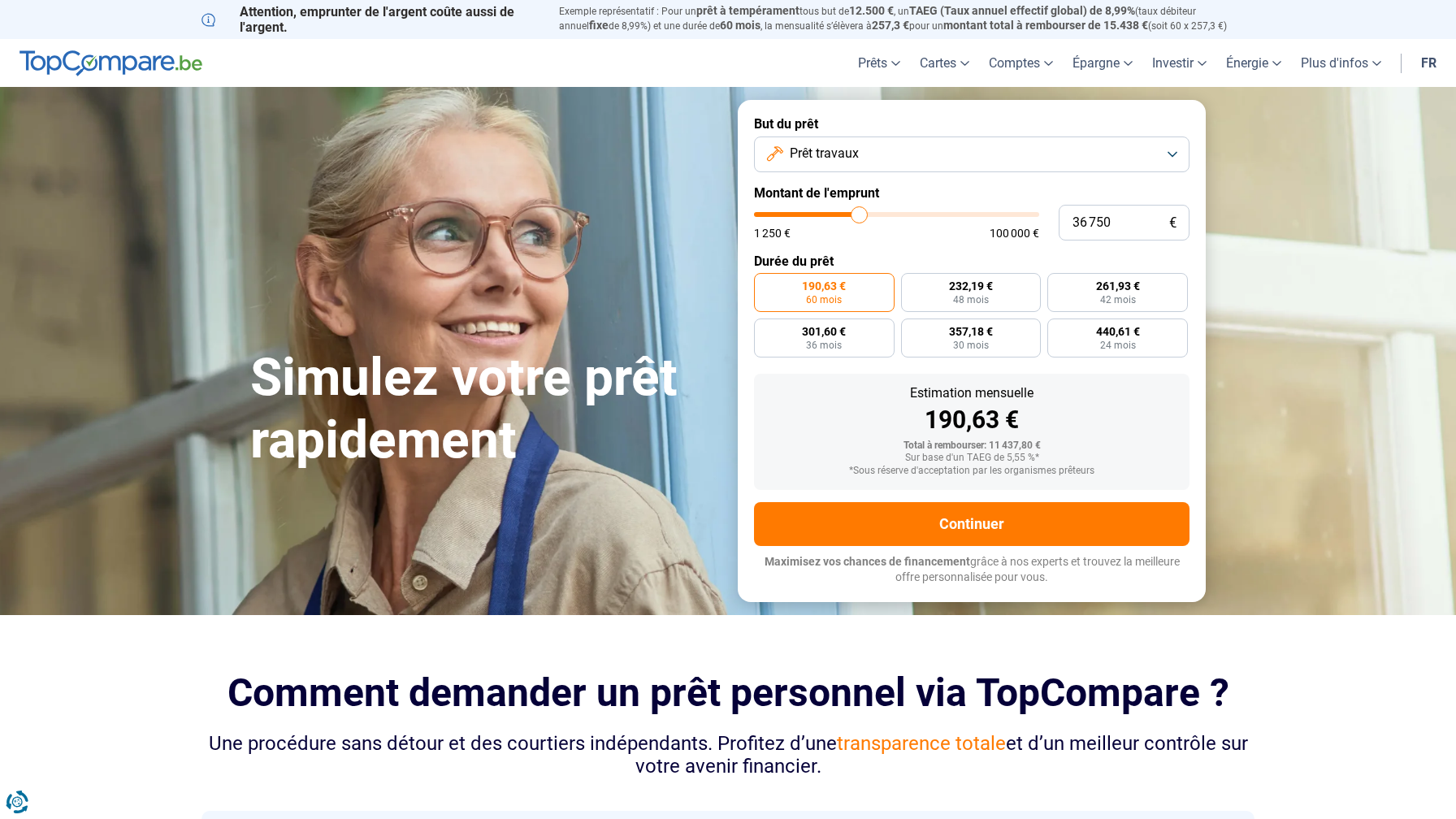
type input "36500"
type input "36 250"
type input "36250"
type input "36 000"
type input "36000"
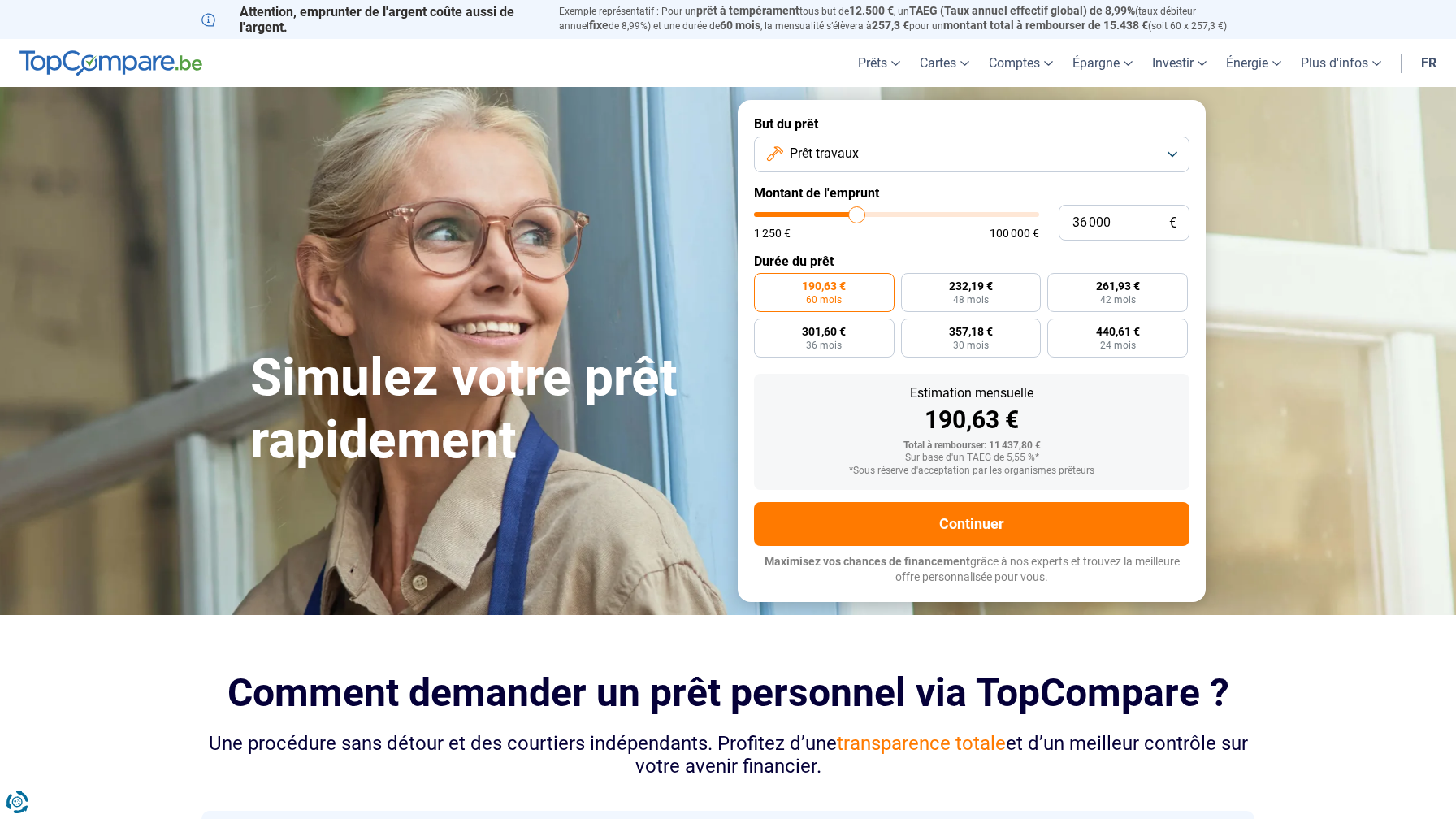
type input "35 750"
type input "35750"
type input "35 500"
type input "35500"
type input "35 250"
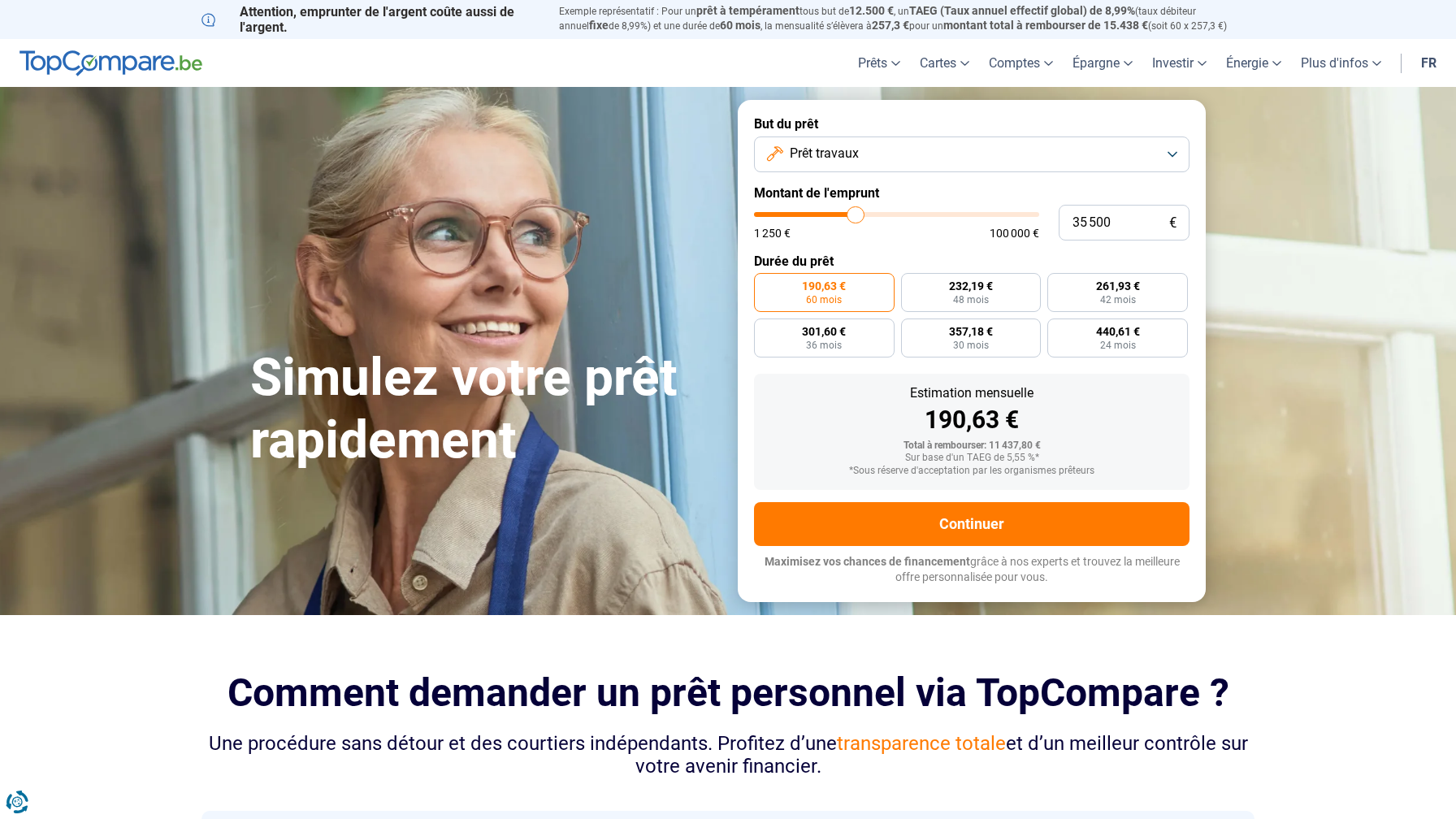
type input "35250"
type input "35 000"
type input "35000"
type input "34 750"
type input "34750"
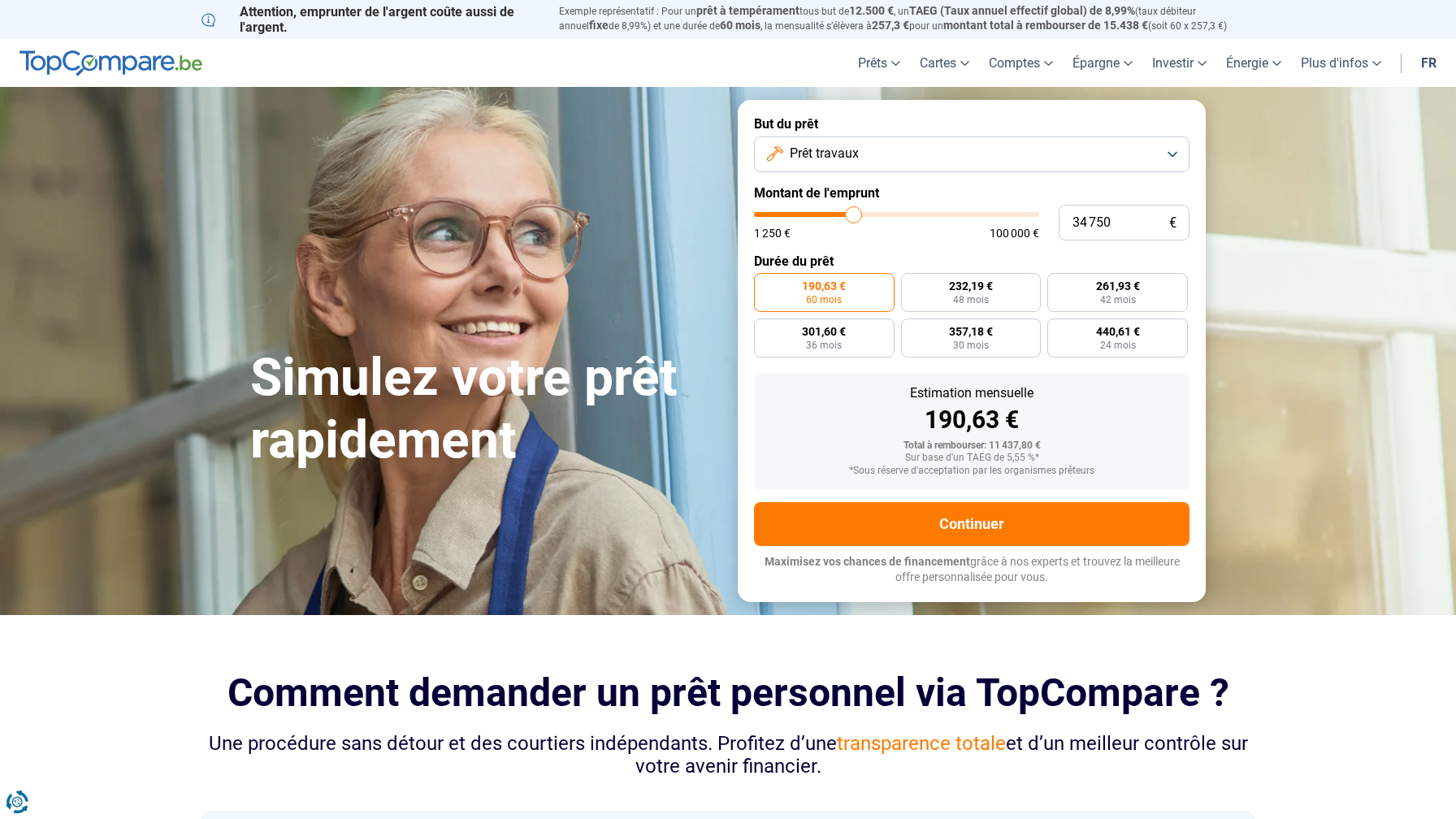
type input "34 500"
type input "34500"
type input "34 250"
type input "34250"
type input "34 000"
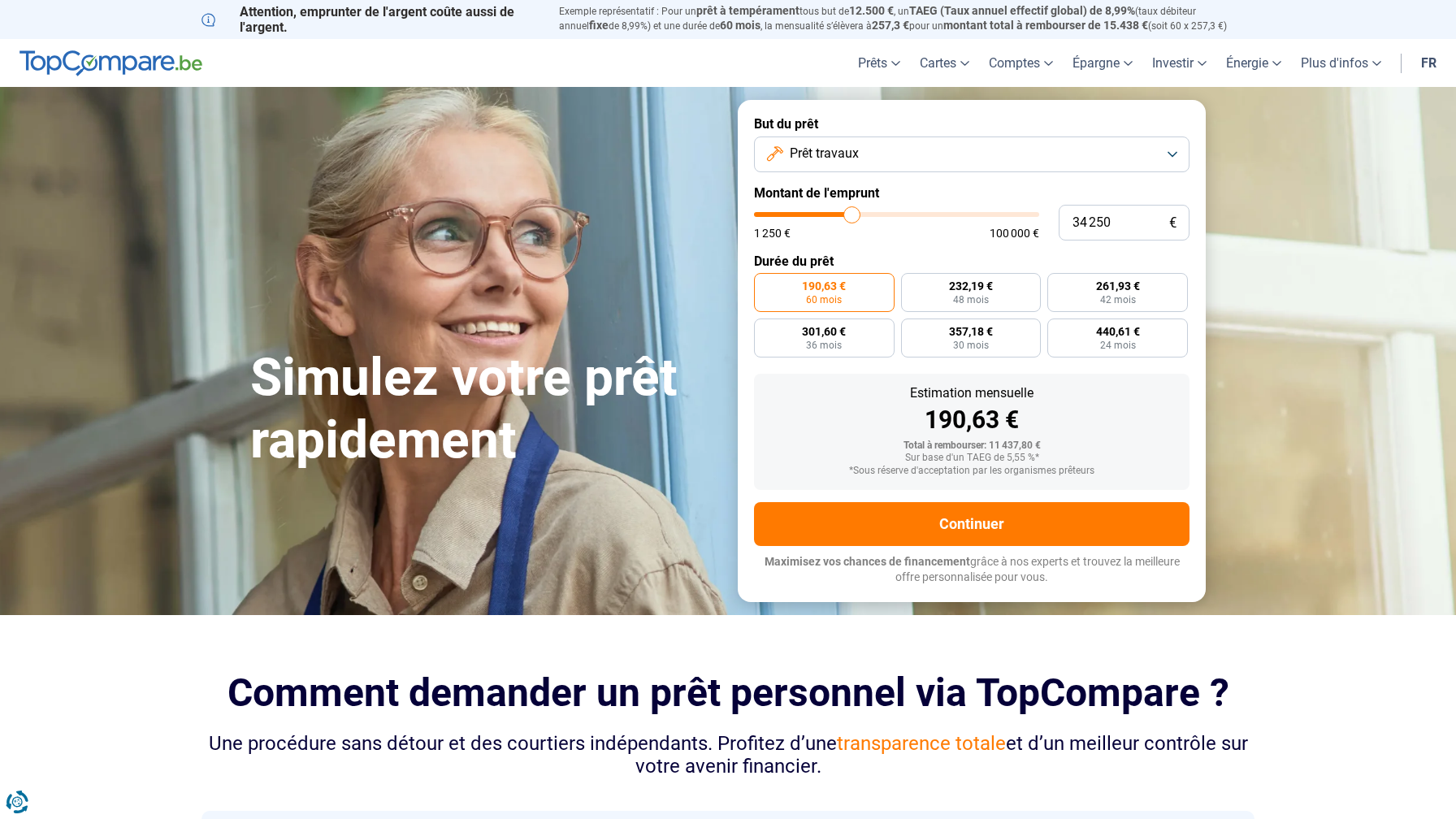
type input "34000"
type input "33 750"
type input "33750"
type input "33 500"
type input "33500"
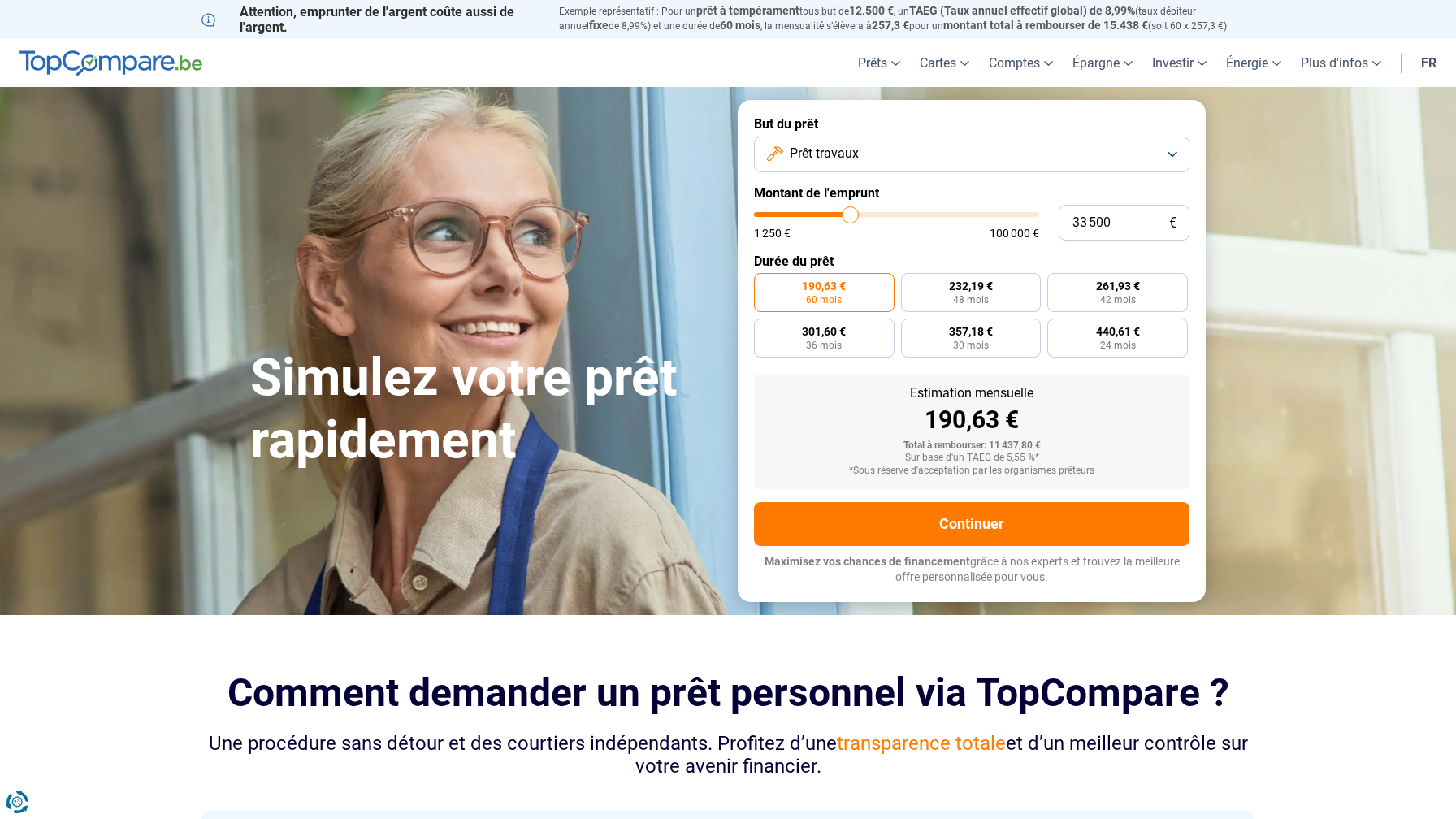
type input "33 250"
type input "33250"
type input "33 000"
type input "33000"
type input "32 750"
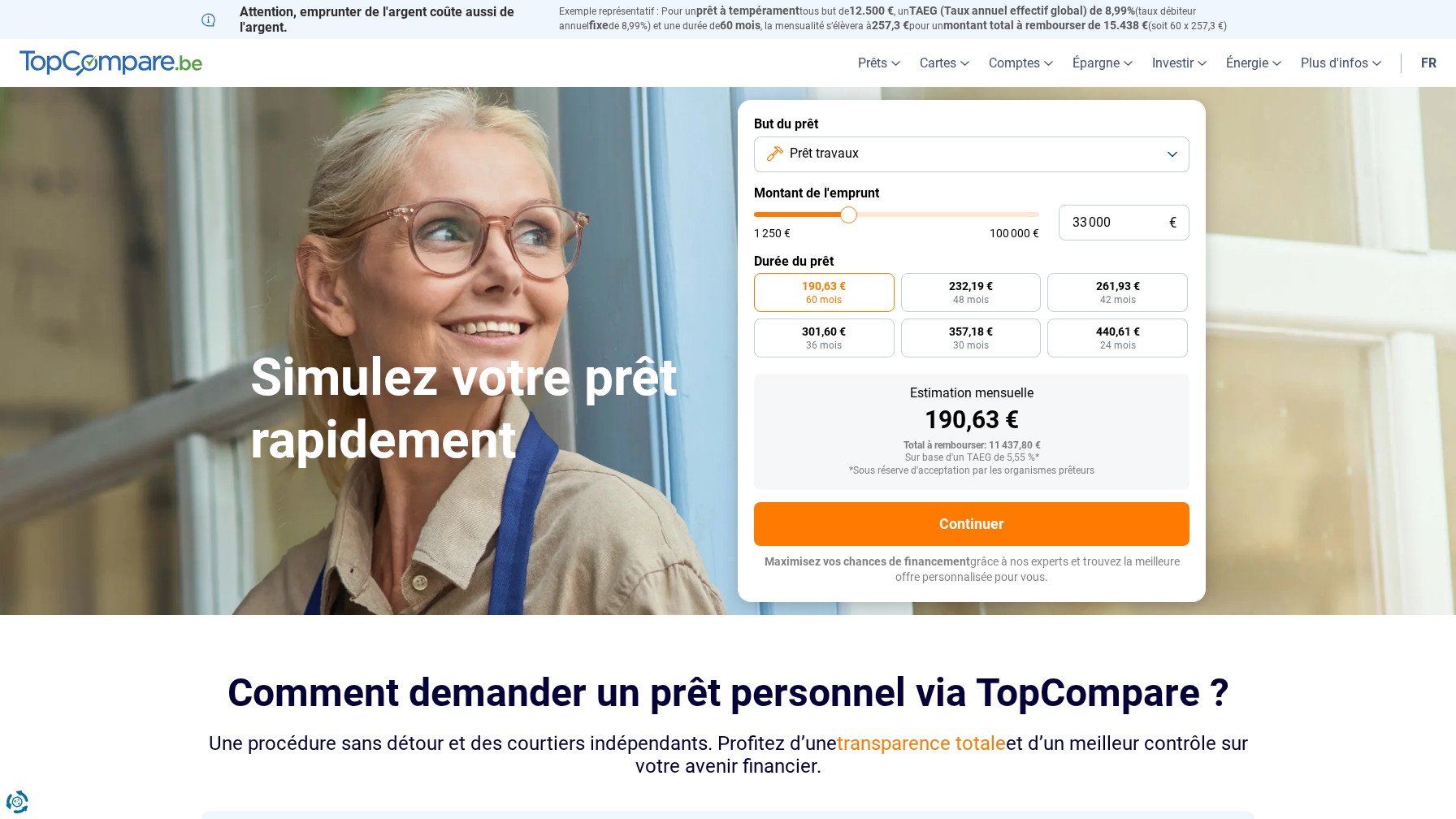
type input "32750"
type input "32 500"
type input "32500"
type input "32 250"
type input "32250"
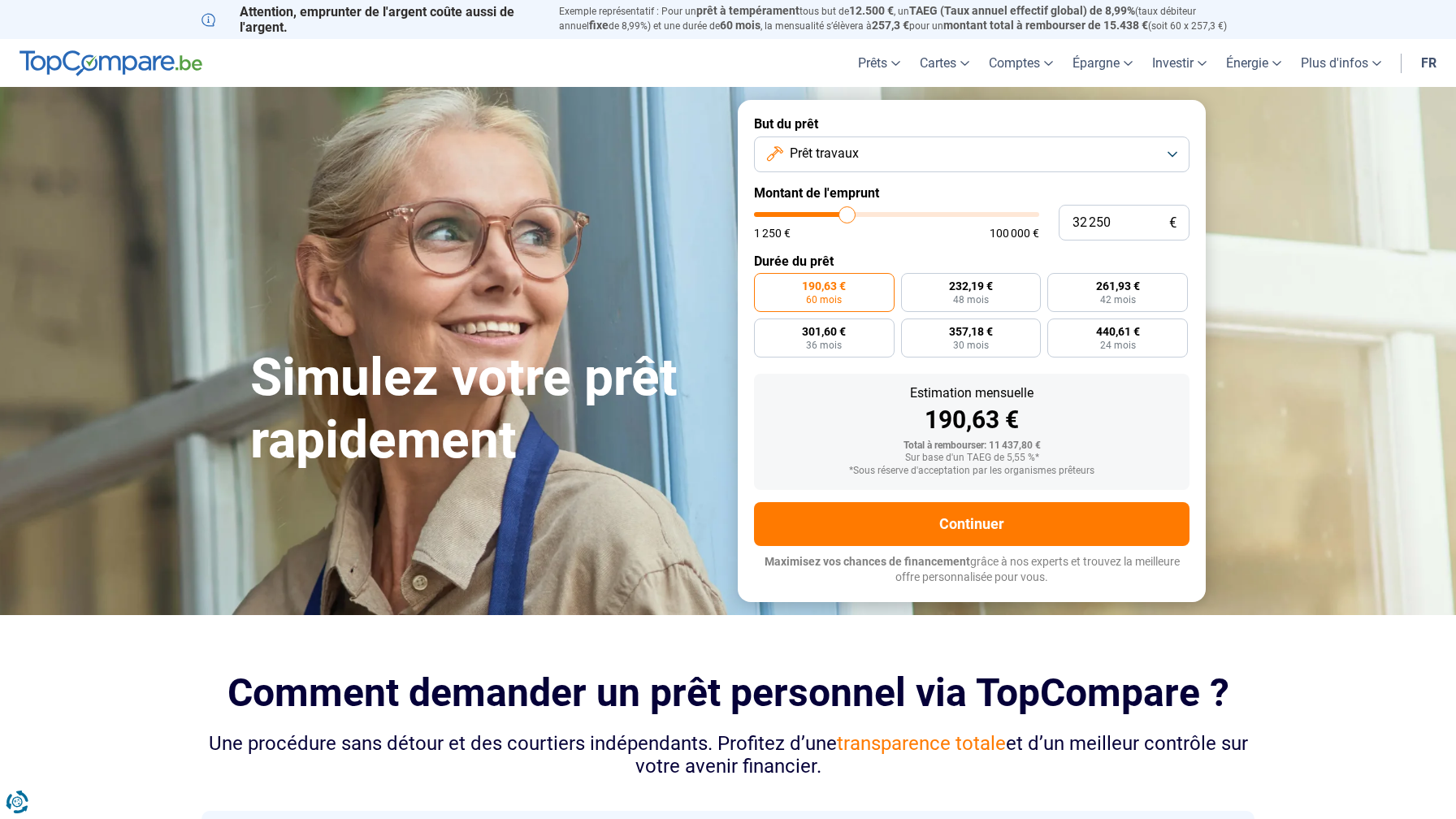
type input "32 000"
type input "32000"
type input "31 750"
type input "31750"
type input "31 250"
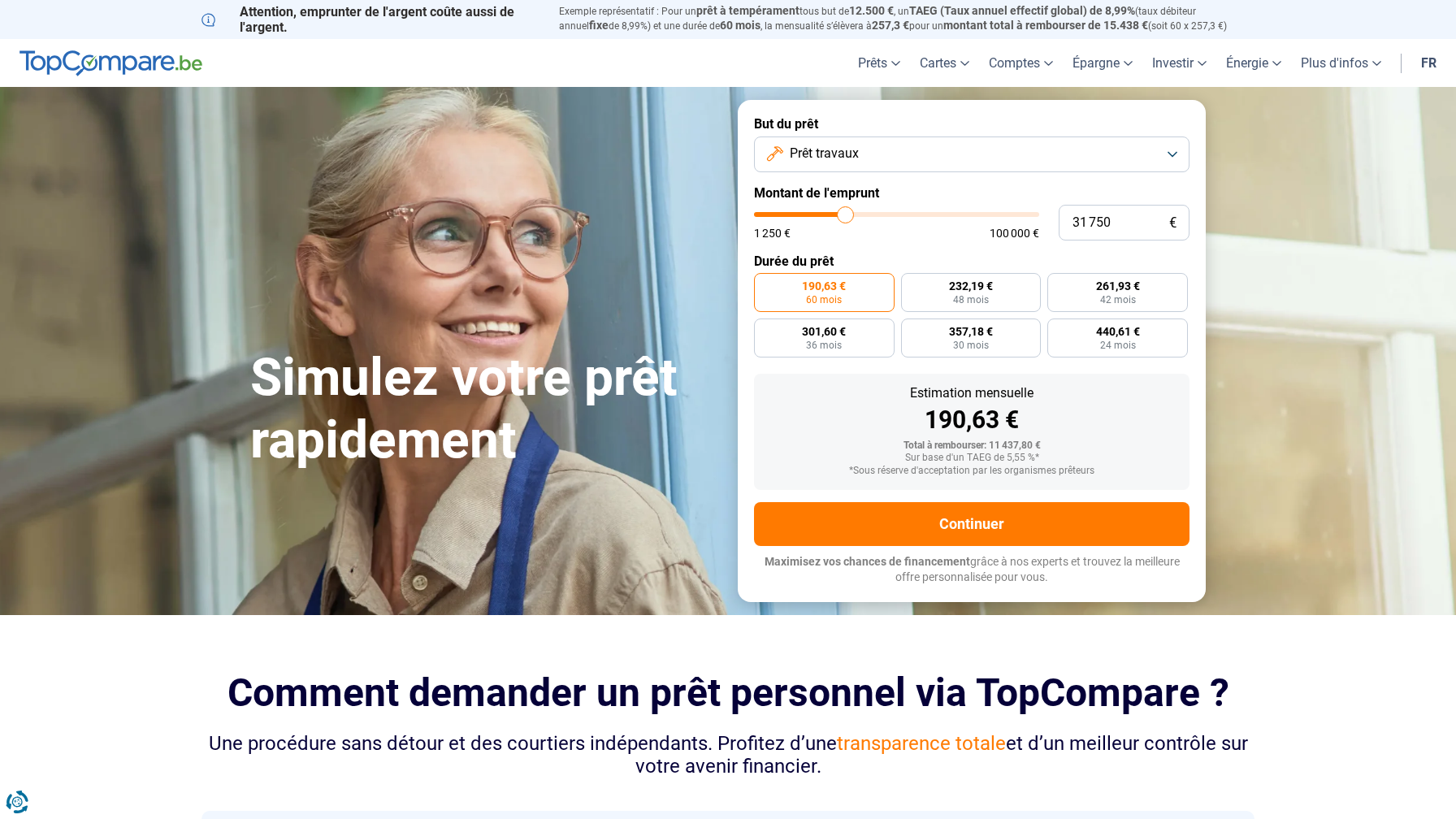
type input "31250"
type input "31 000"
type input "31000"
type input "30 750"
type input "30750"
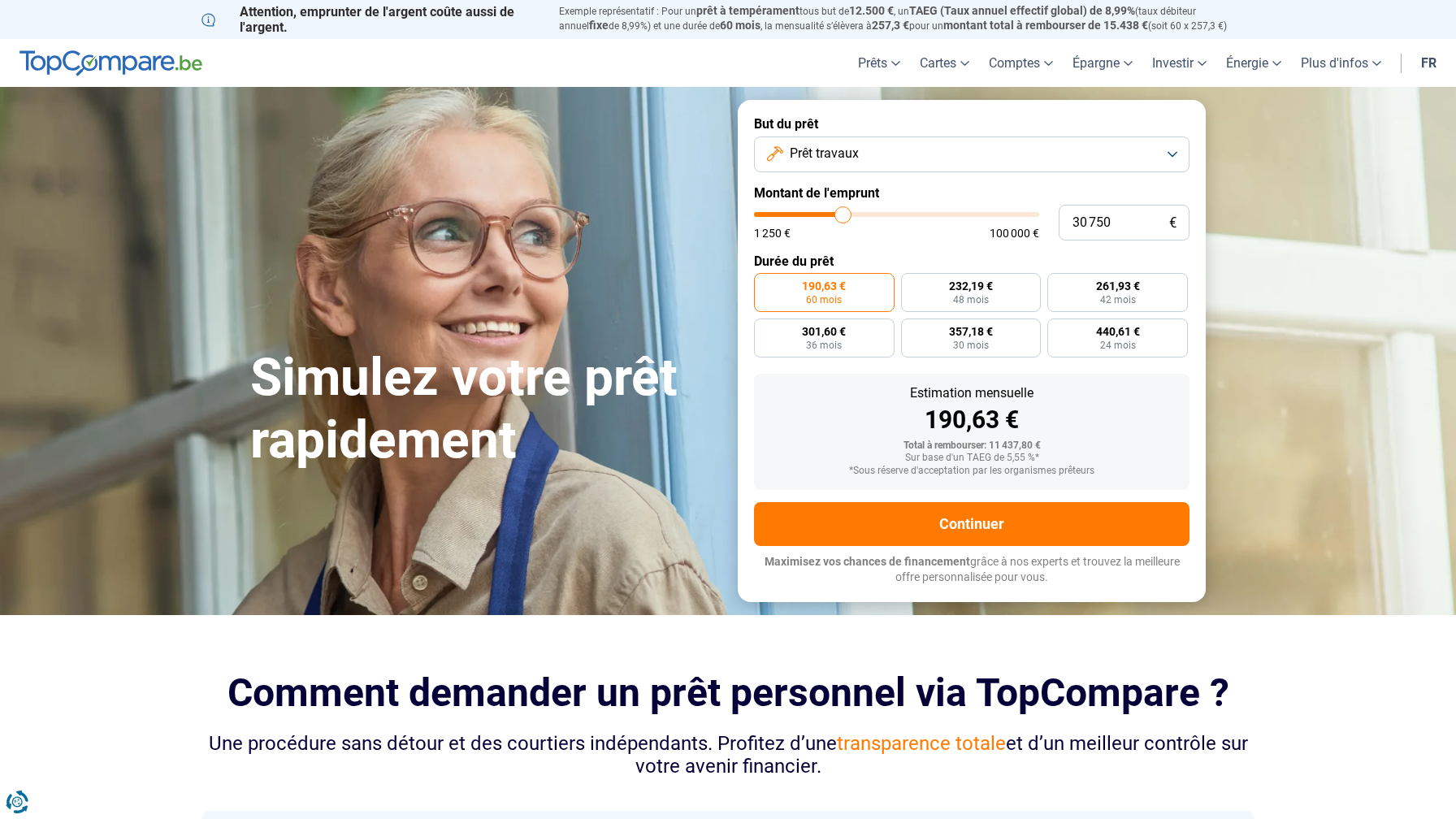
type input "30 500"
type input "30500"
type input "30 250"
type input "30250"
type input "30 500"
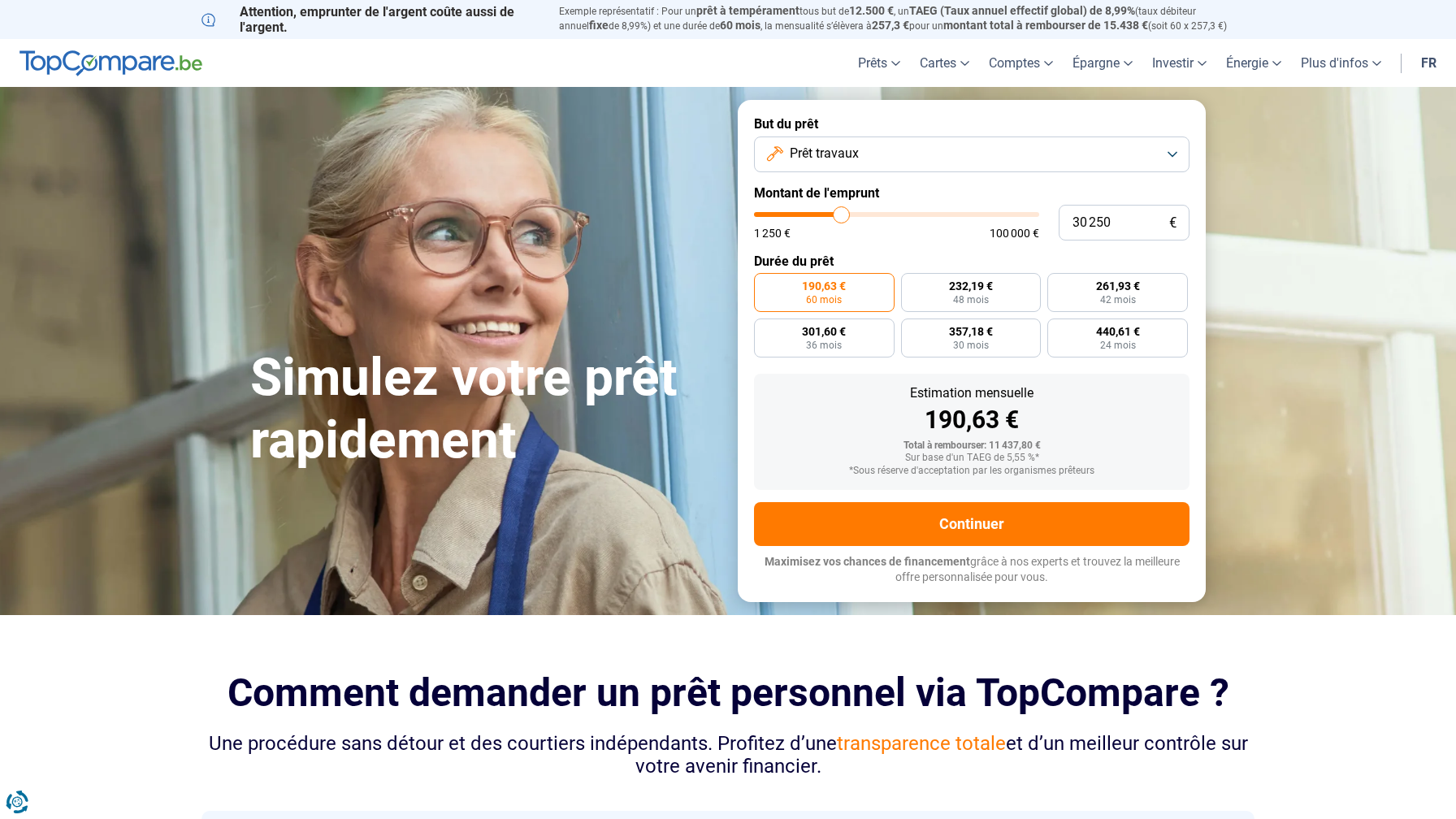
type input "30500"
type input "30 250"
type input "30250"
type input "30 000"
type input "30000"
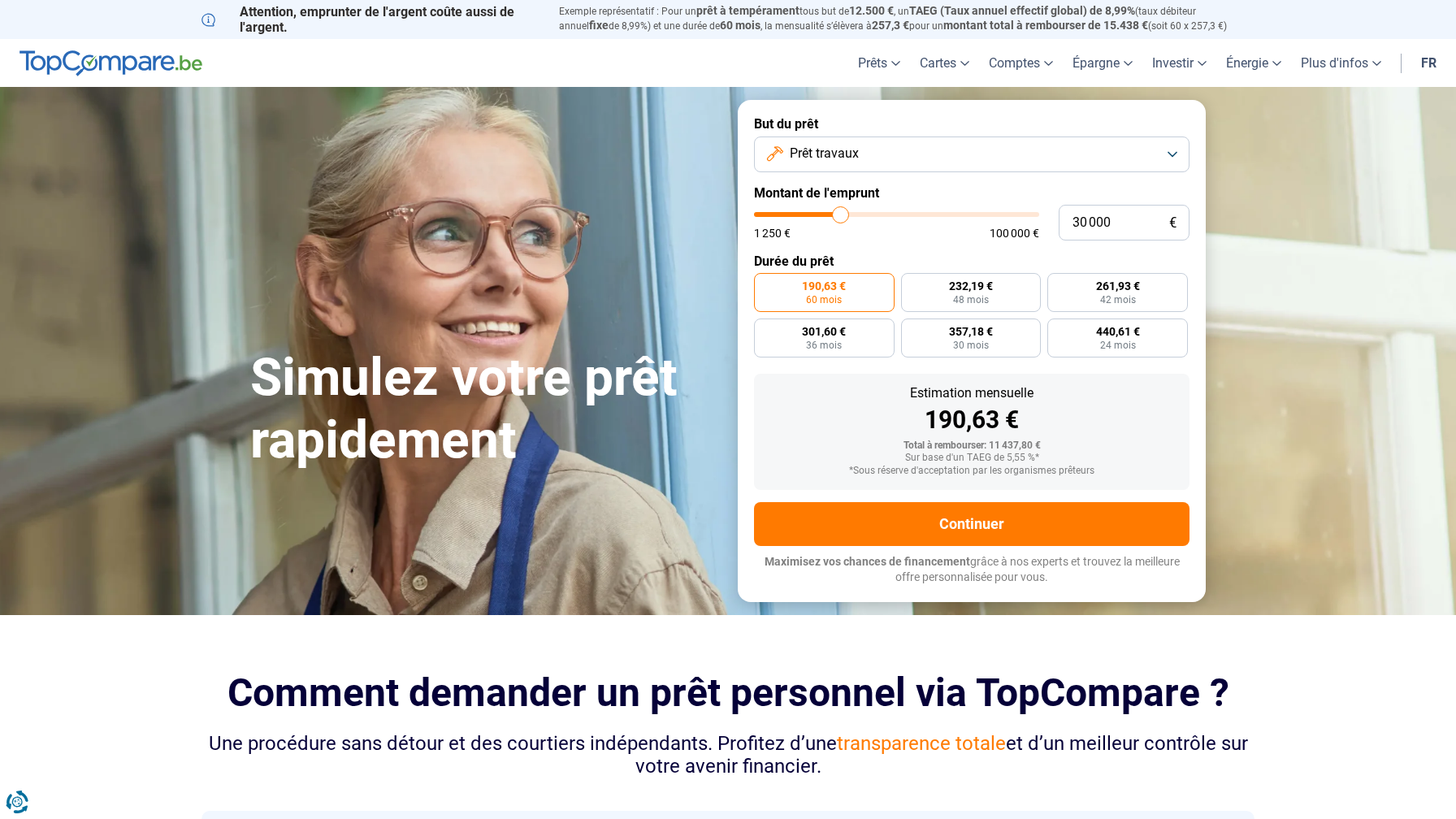
type input "29 750"
type input "29750"
type input "29 500"
type input "29500"
type input "29 750"
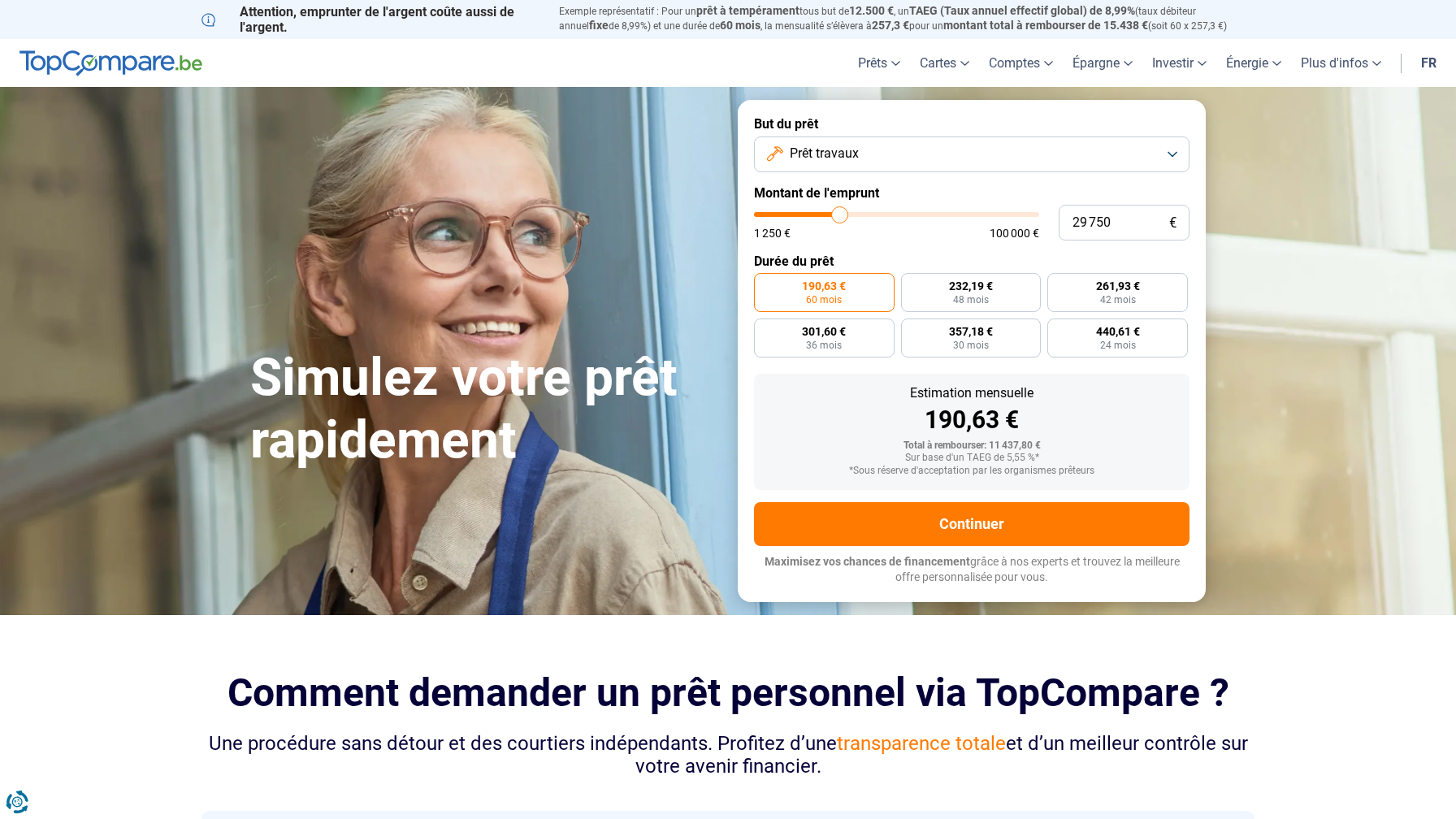
drag, startPoint x: 782, startPoint y: 214, endPoint x: 840, endPoint y: 214, distance: 58.0
type input "29750"
click at [840, 214] on input "range" at bounding box center [896, 214] width 285 height 5
radio input "false"
click at [844, 140] on button "Prêt travaux" at bounding box center [971, 155] width 436 height 36
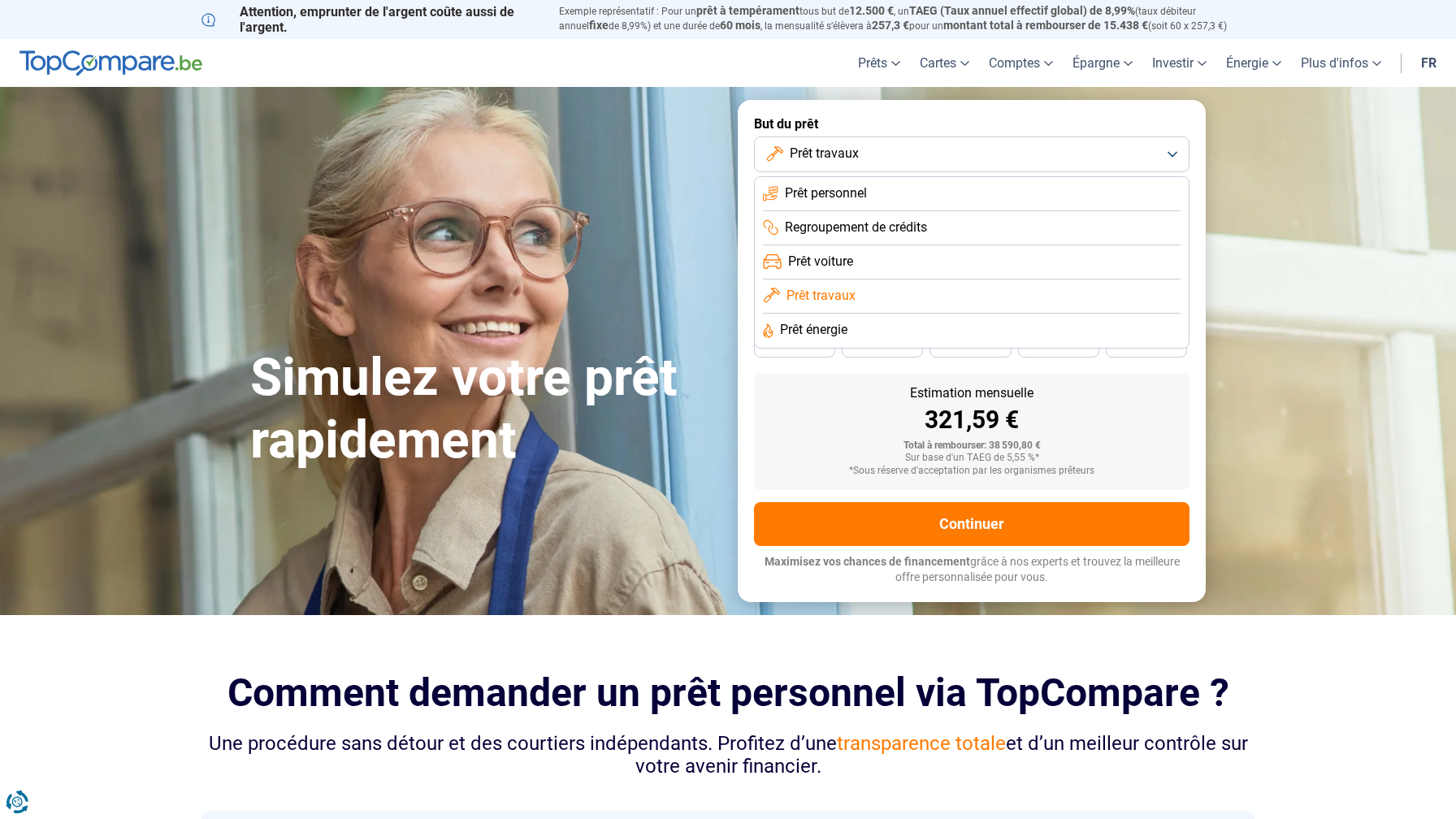
click at [856, 256] on li "Prêt voiture" at bounding box center [972, 263] width 418 height 34
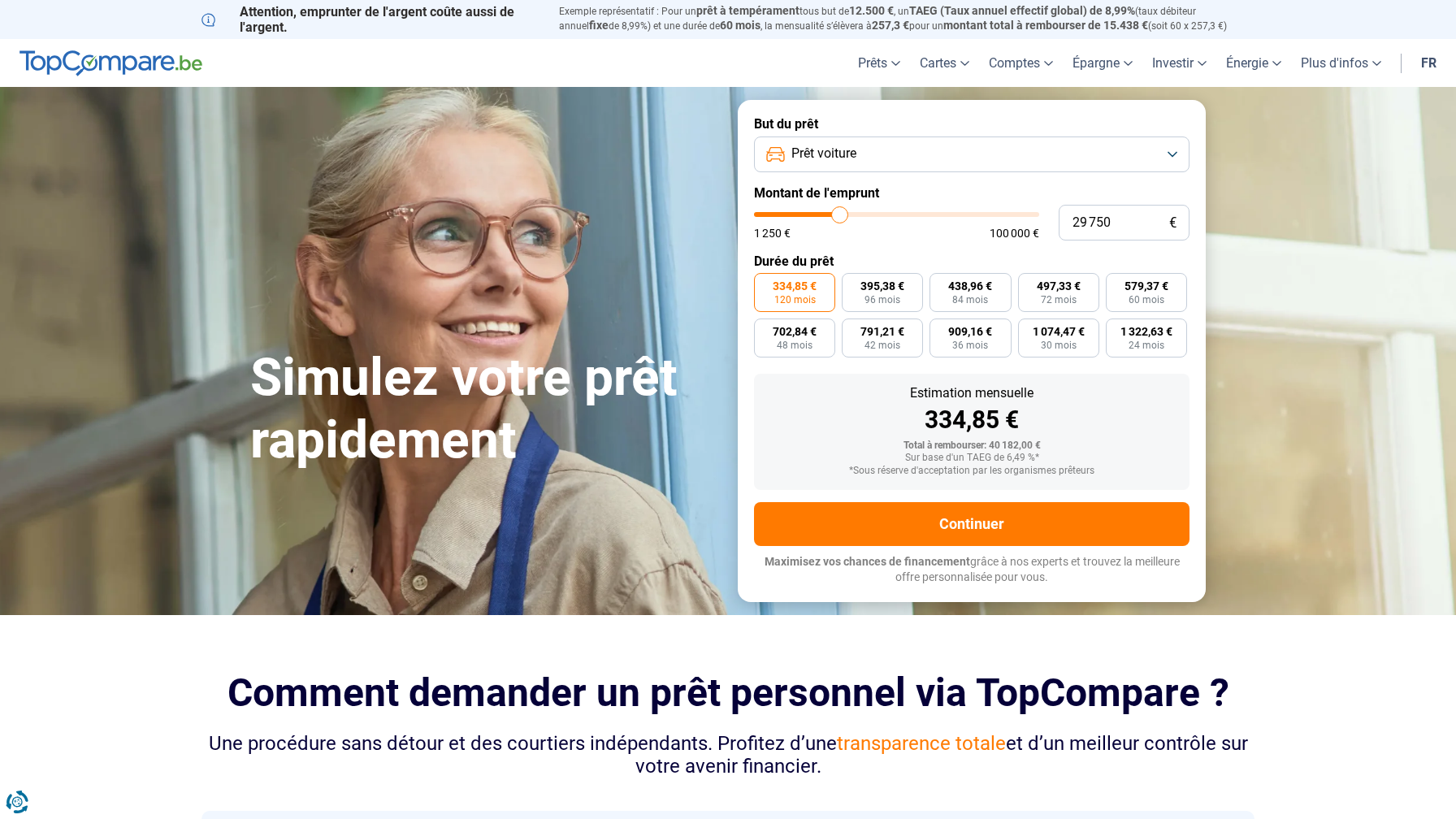
click at [842, 156] on span "Prêt voiture" at bounding box center [824, 153] width 65 height 18
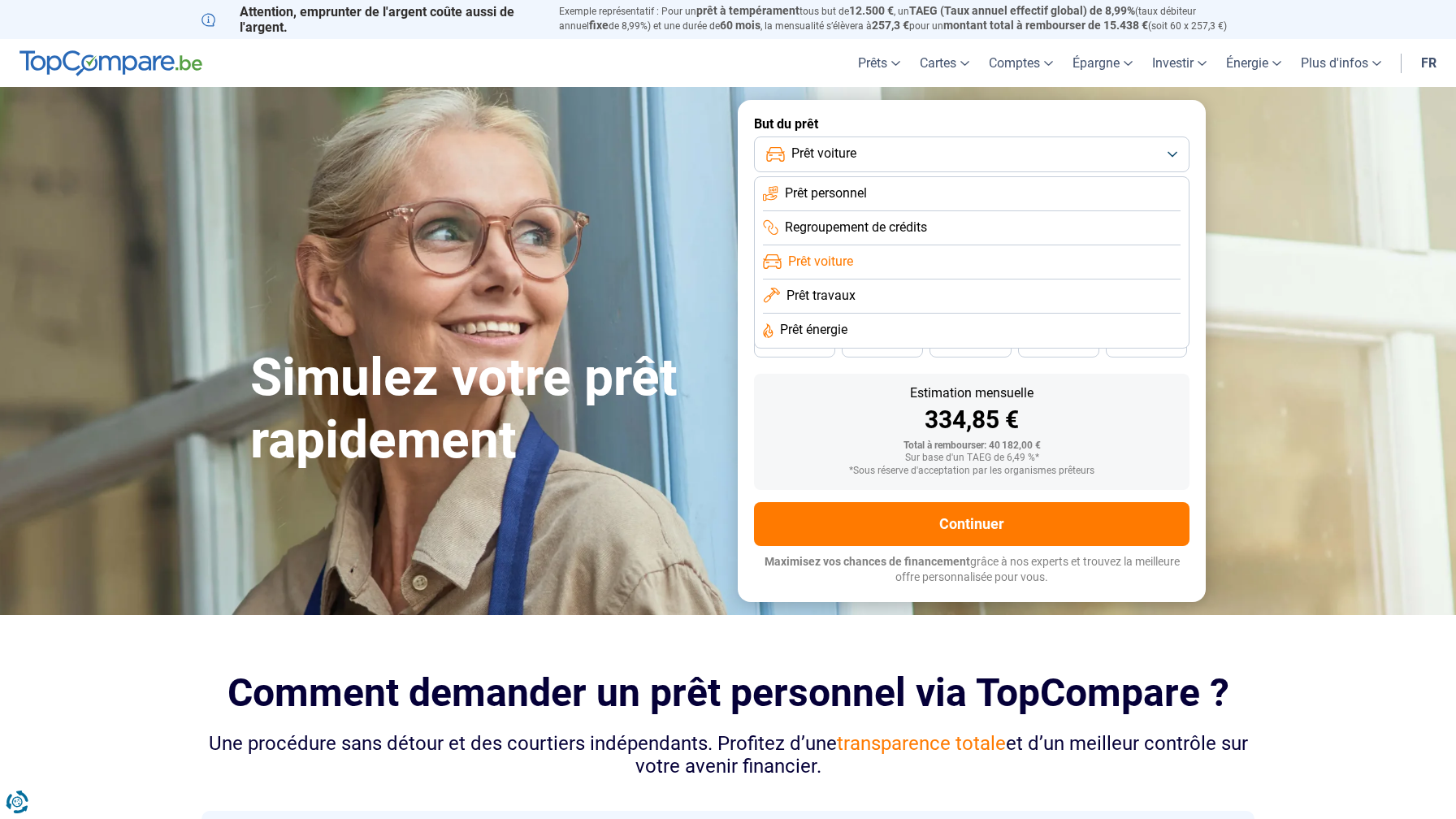
click at [833, 190] on span "Prêt personnel" at bounding box center [826, 193] width 82 height 18
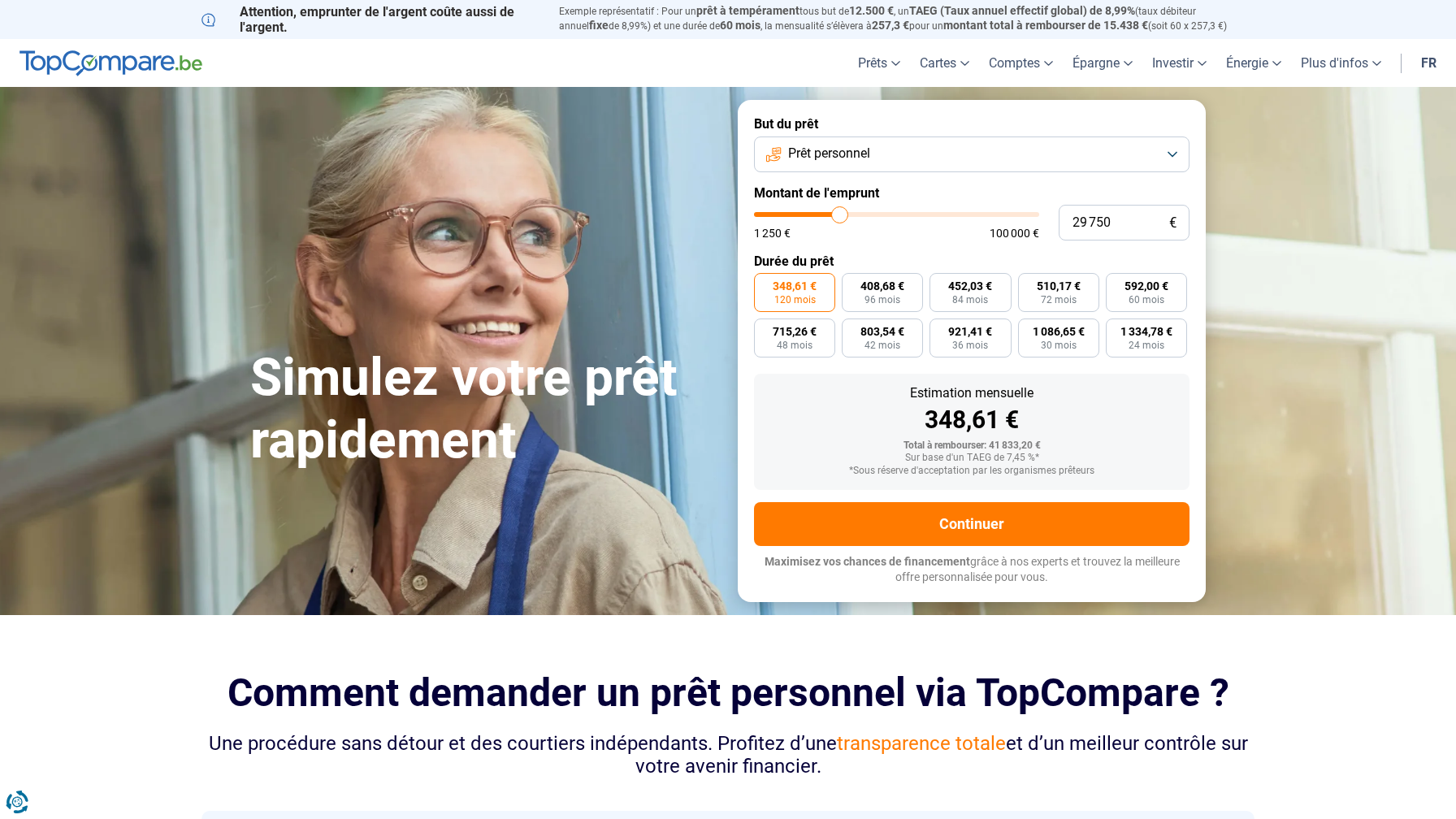
type input "30 000"
type input "30000"
type input "30 750"
type input "30750"
type input "31 750"
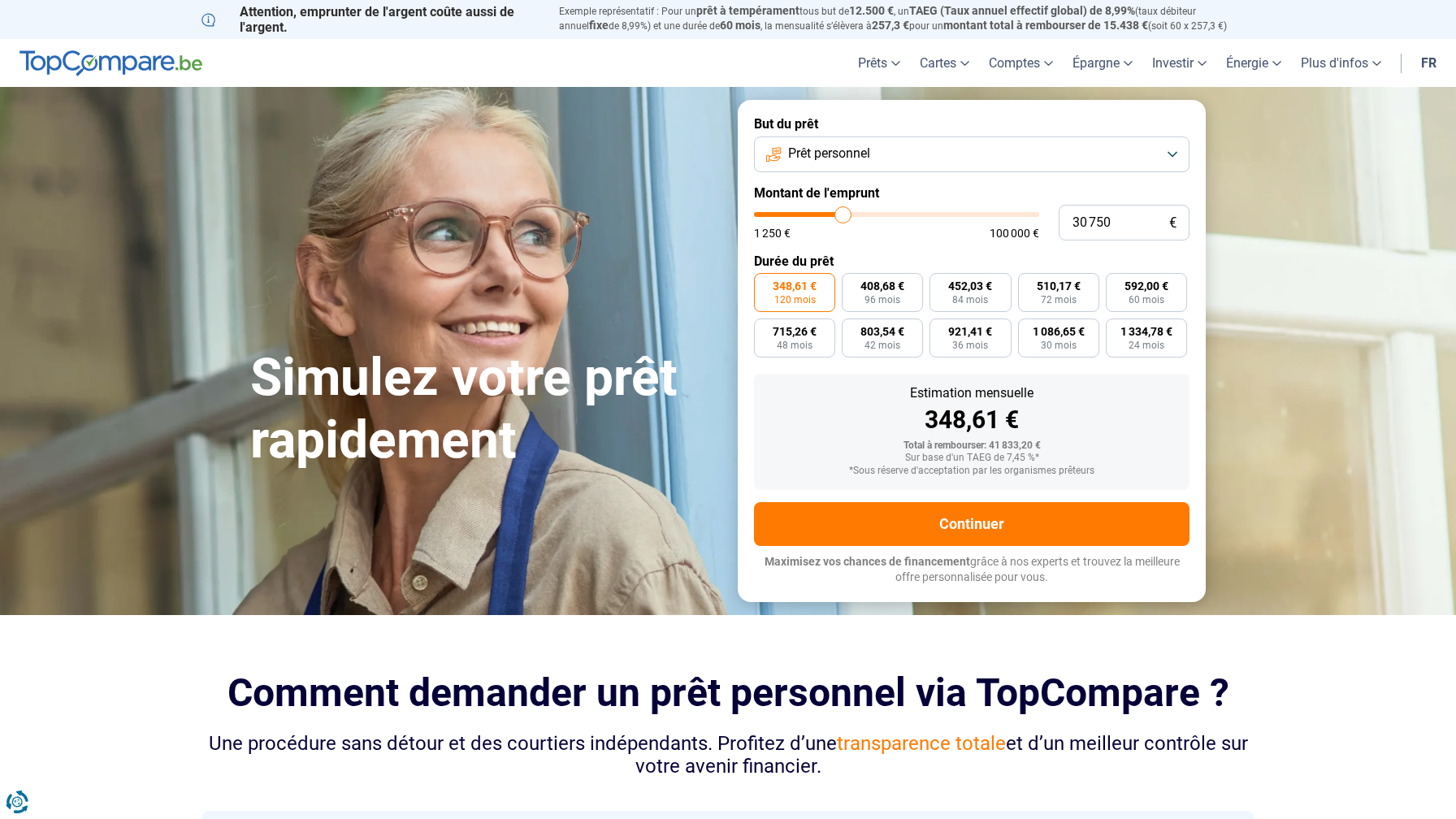
type input "31750"
type input "32 750"
type input "32750"
type input "33 750"
type input "33750"
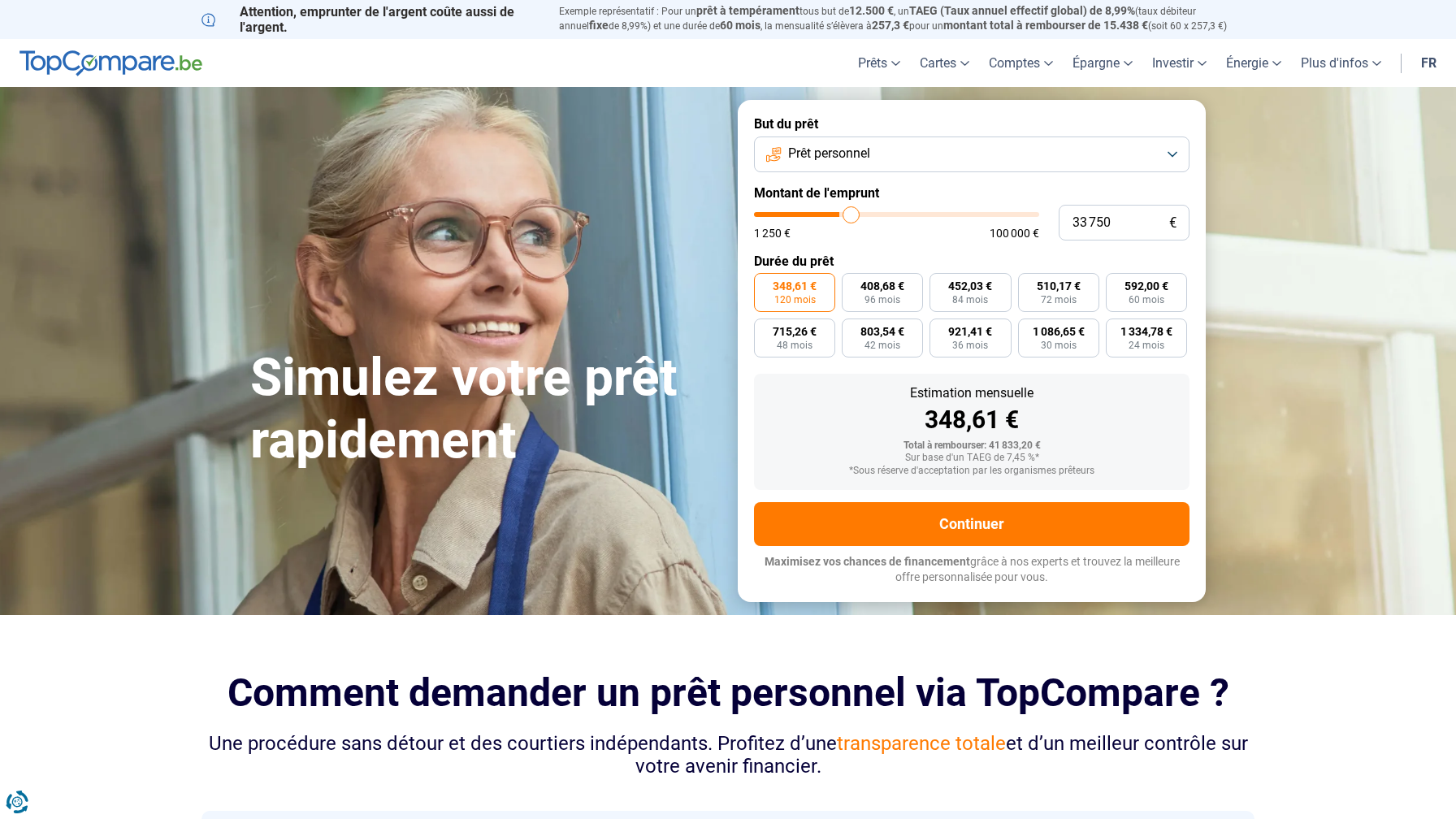
type input "34 750"
type input "34750"
type input "35 750"
drag, startPoint x: 841, startPoint y: 214, endPoint x: 895, endPoint y: 216, distance: 54.0
click at [895, 216] on input "range" at bounding box center [896, 214] width 285 height 5
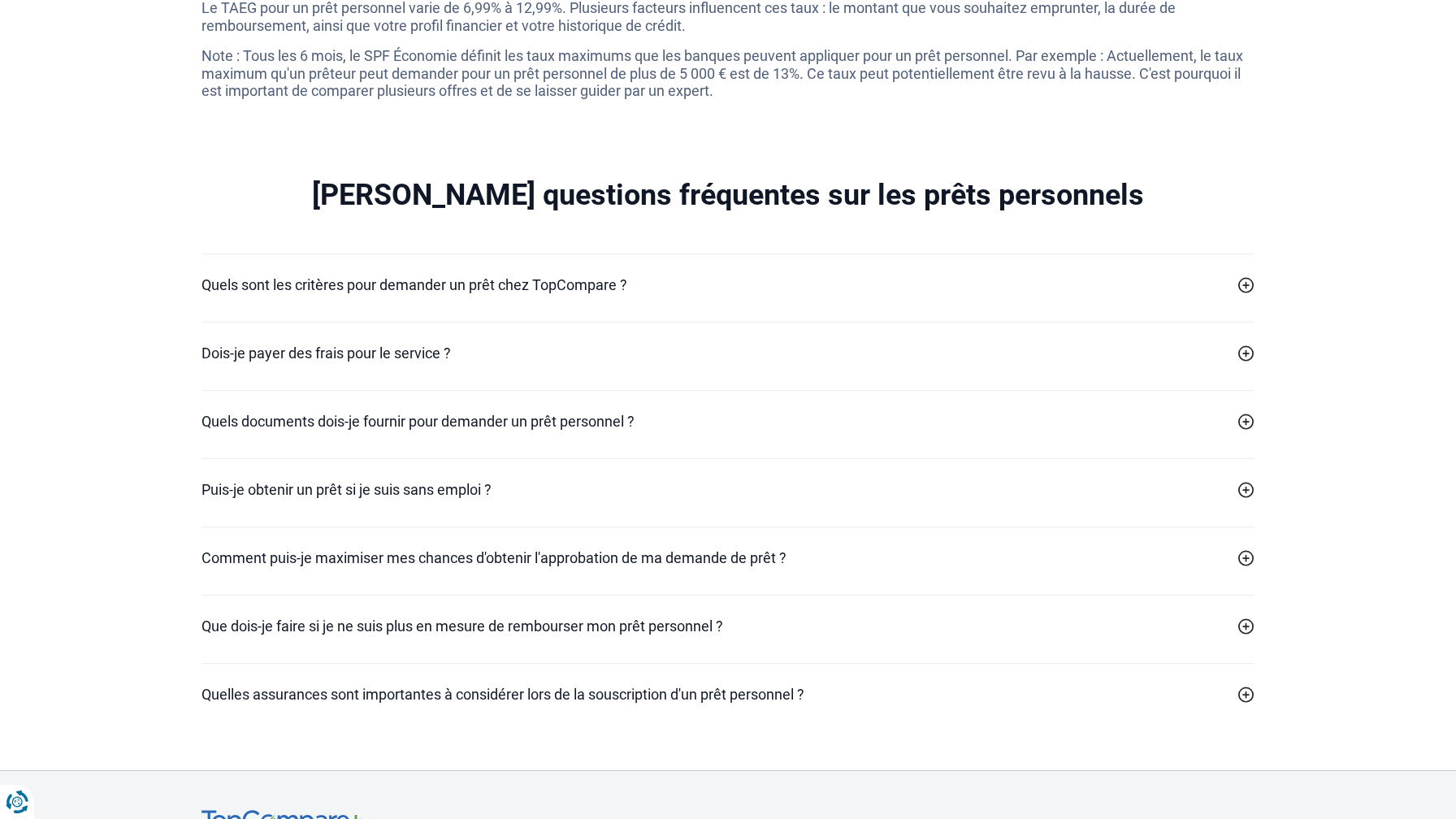
scroll to position [4518, 0]
